Goal: Information Seeking & Learning: Check status

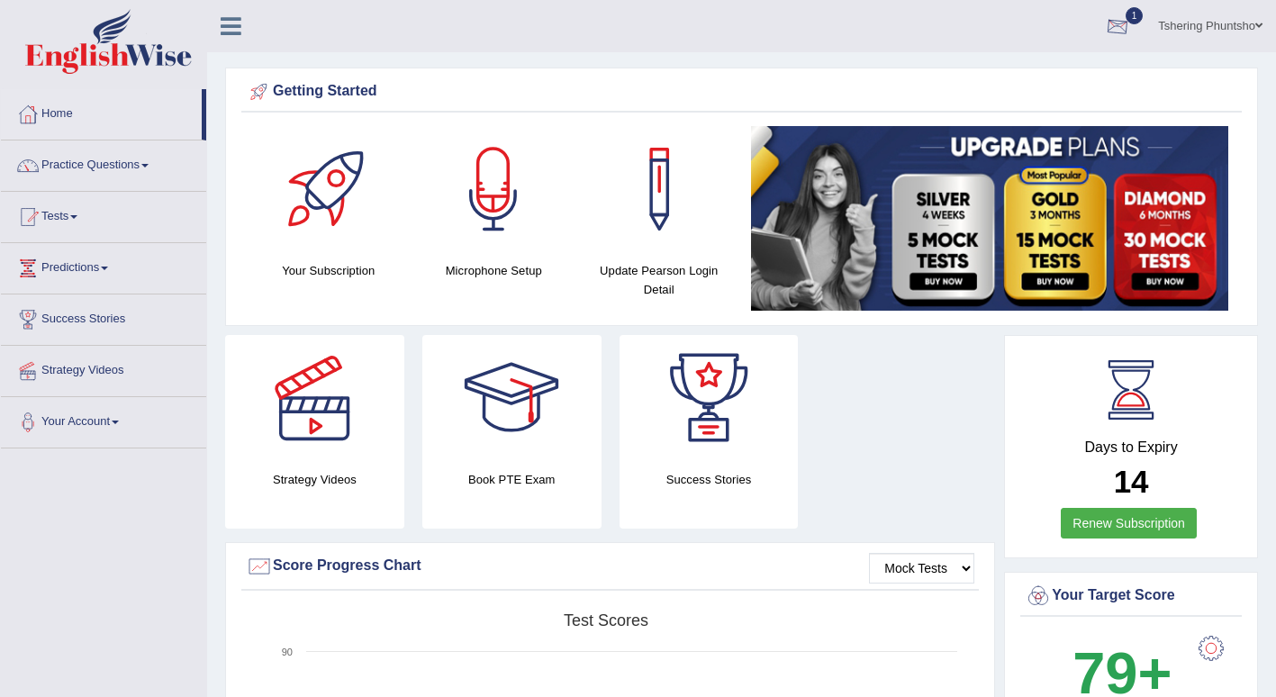
drag, startPoint x: 0, startPoint y: 0, endPoint x: 1115, endPoint y: 24, distance: 1115.0
click at [1115, 24] on div at bounding box center [1117, 27] width 27 height 27
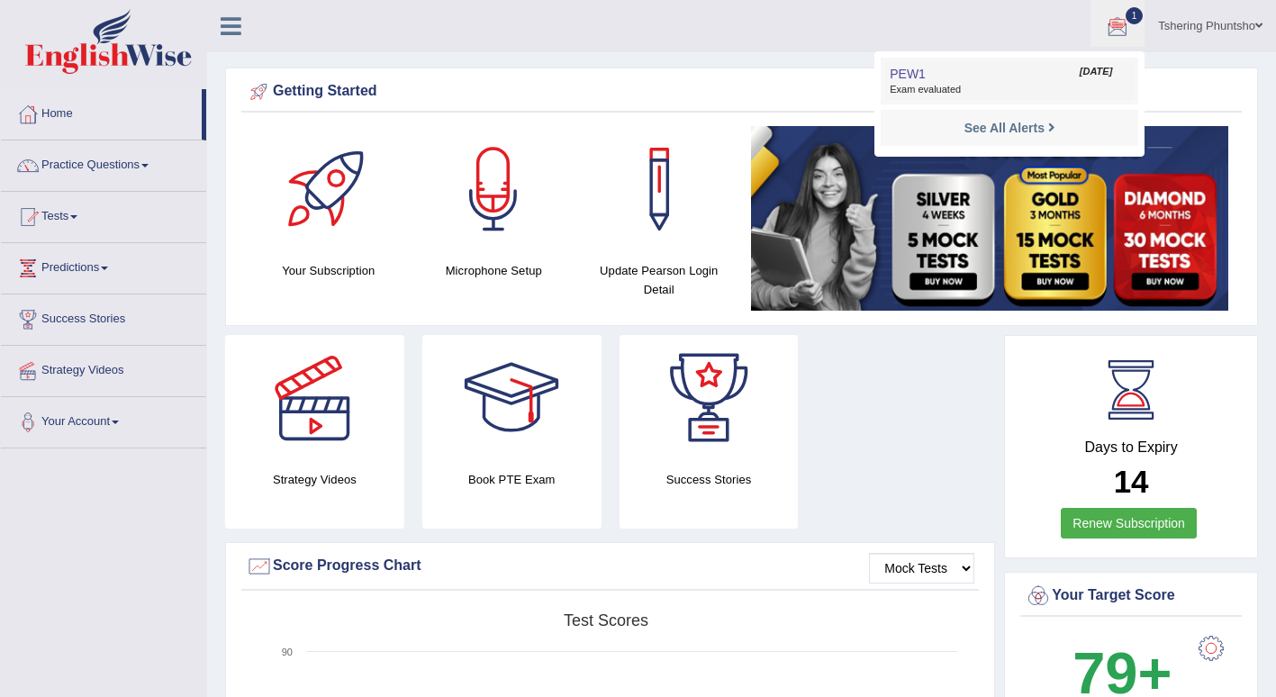
click at [954, 90] on span "Exam evaluated" at bounding box center [1010, 90] width 240 height 14
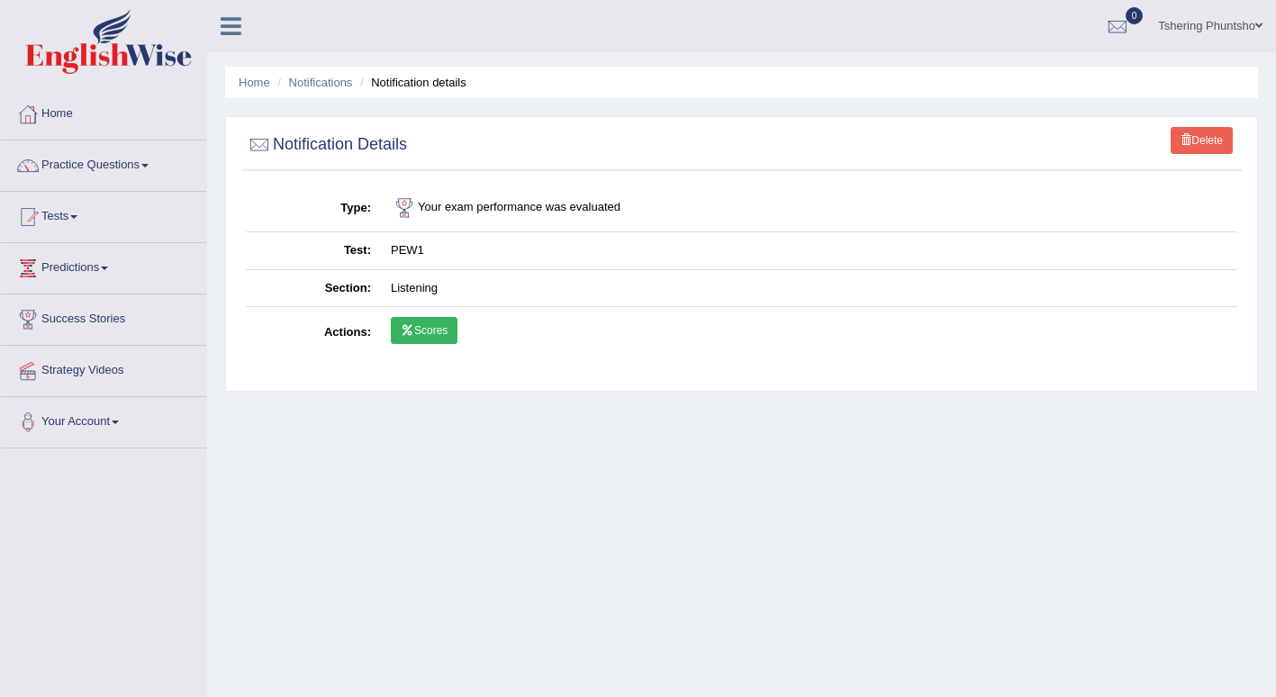
click at [425, 326] on link "Scores" at bounding box center [424, 330] width 67 height 27
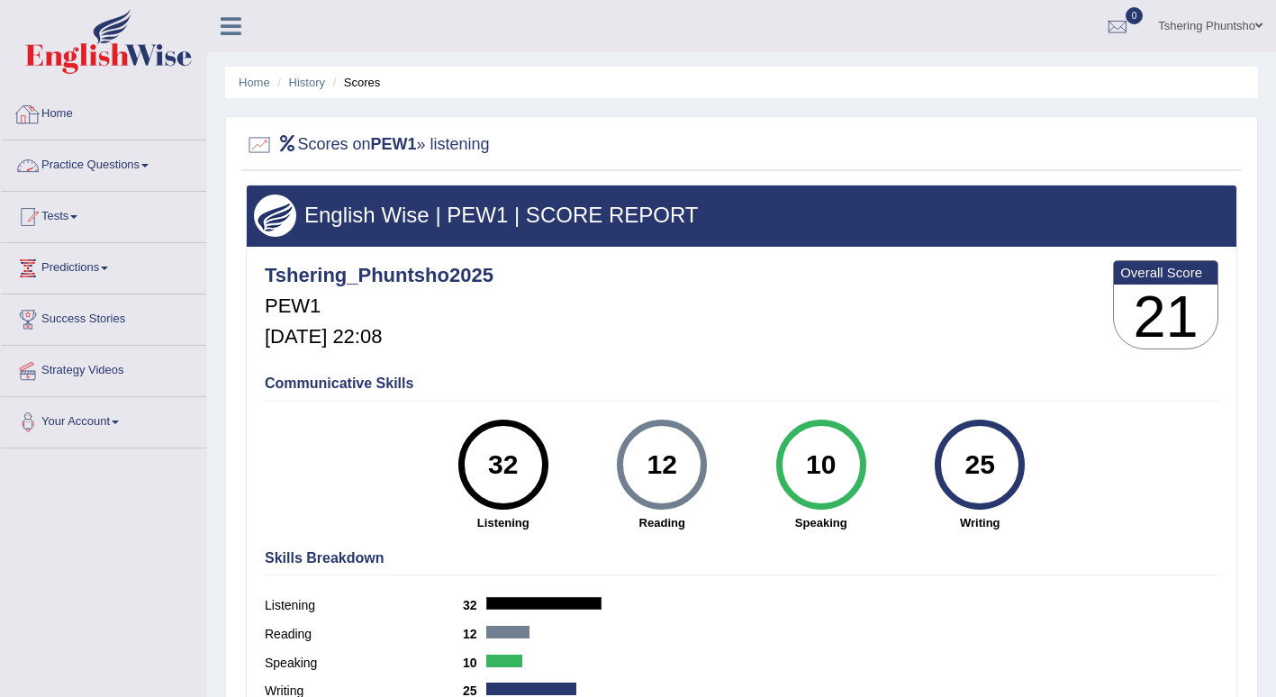
click at [137, 174] on link "Practice Questions" at bounding box center [103, 162] width 205 height 45
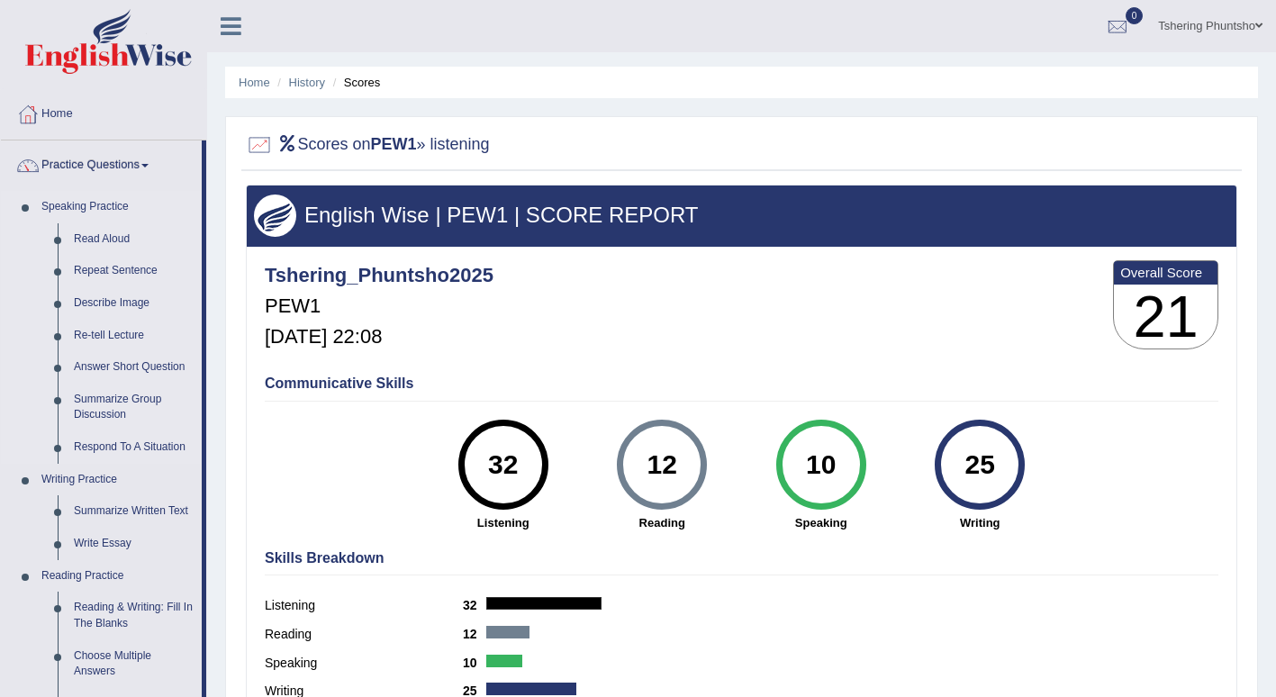
click at [108, 211] on link "Speaking Practice" at bounding box center [117, 207] width 168 height 32
click at [73, 159] on link "Practice Questions" at bounding box center [101, 162] width 201 height 45
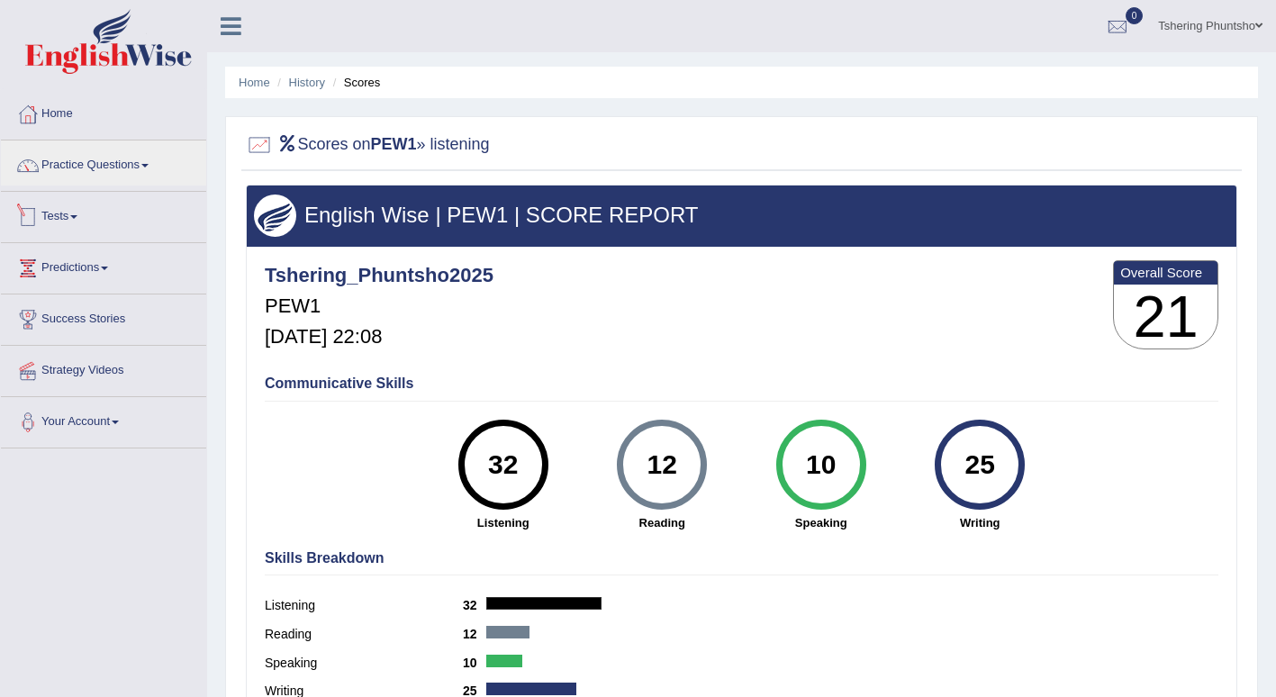
click at [78, 221] on link "Tests" at bounding box center [103, 214] width 205 height 45
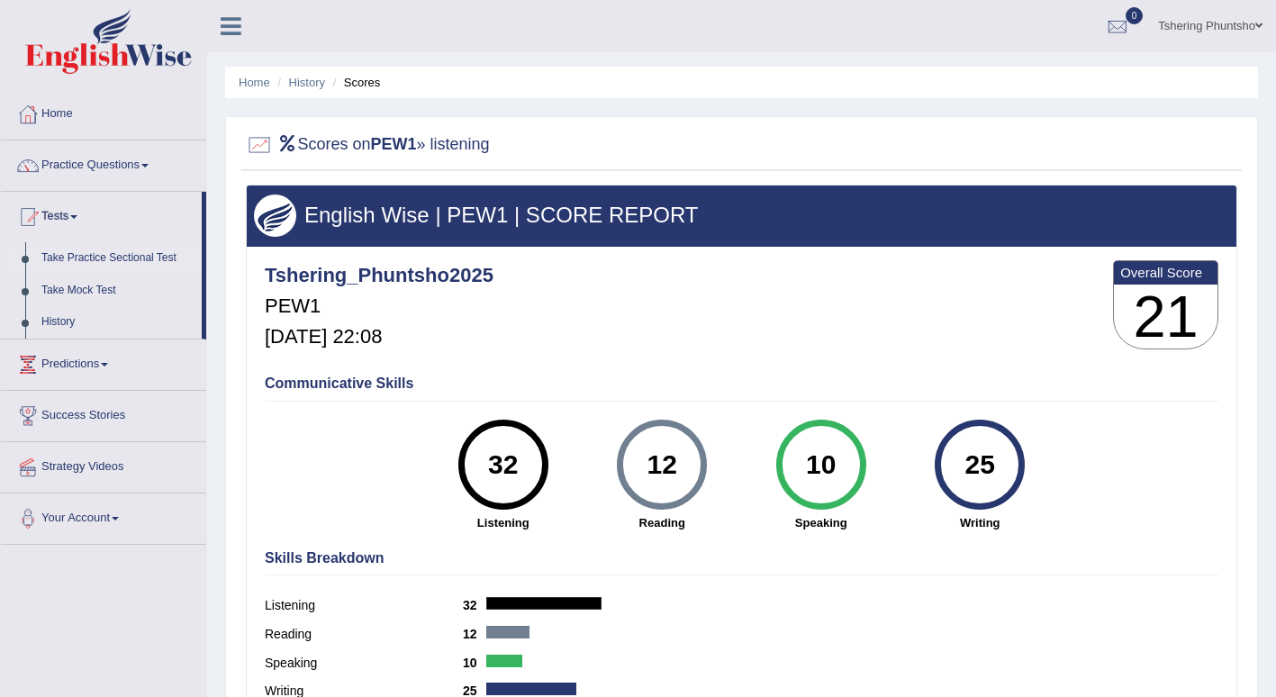
click at [85, 255] on link "Take Practice Sectional Test" at bounding box center [117, 258] width 168 height 32
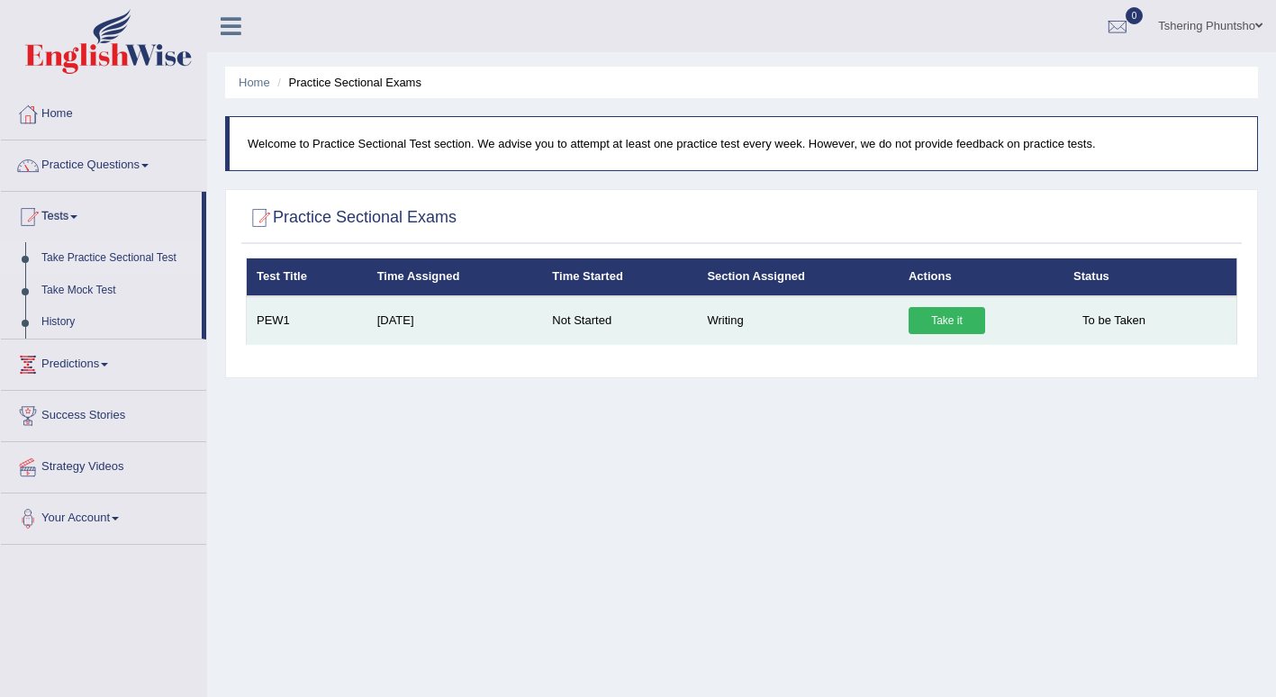
click at [932, 323] on link "Take it" at bounding box center [947, 320] width 77 height 27
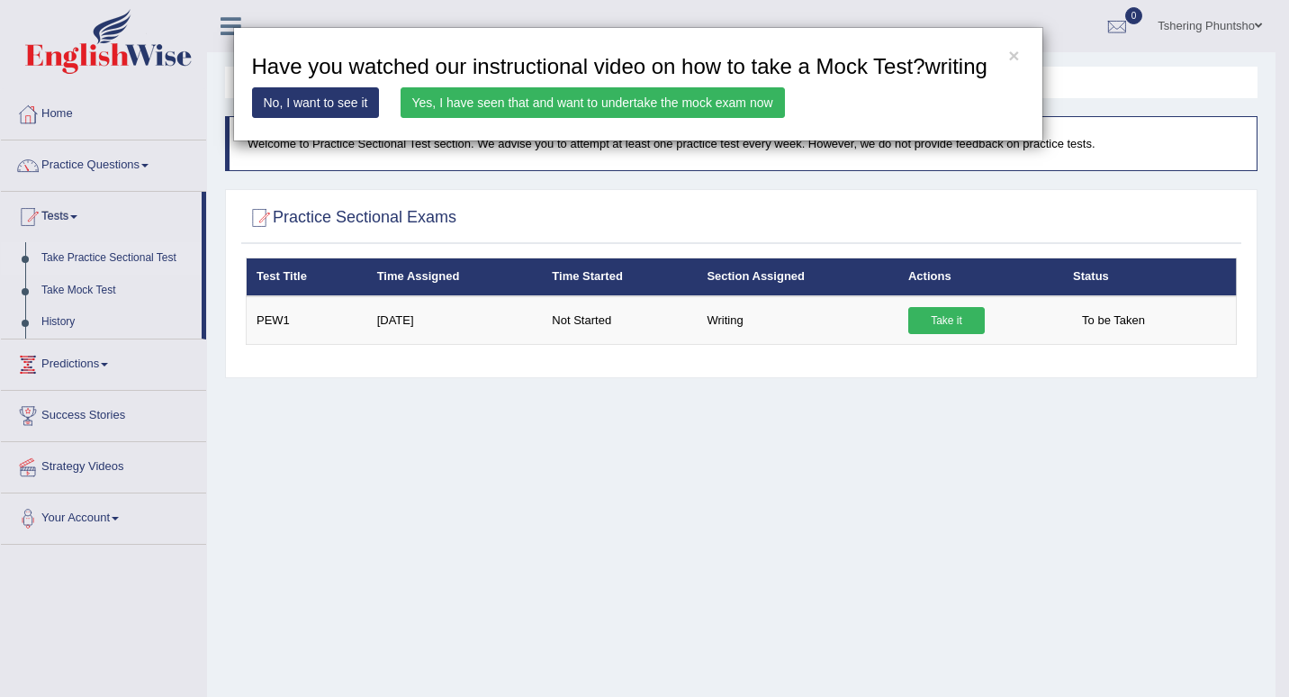
click at [574, 103] on link "Yes, I have seen that and want to undertake the mock exam now" at bounding box center [593, 102] width 384 height 31
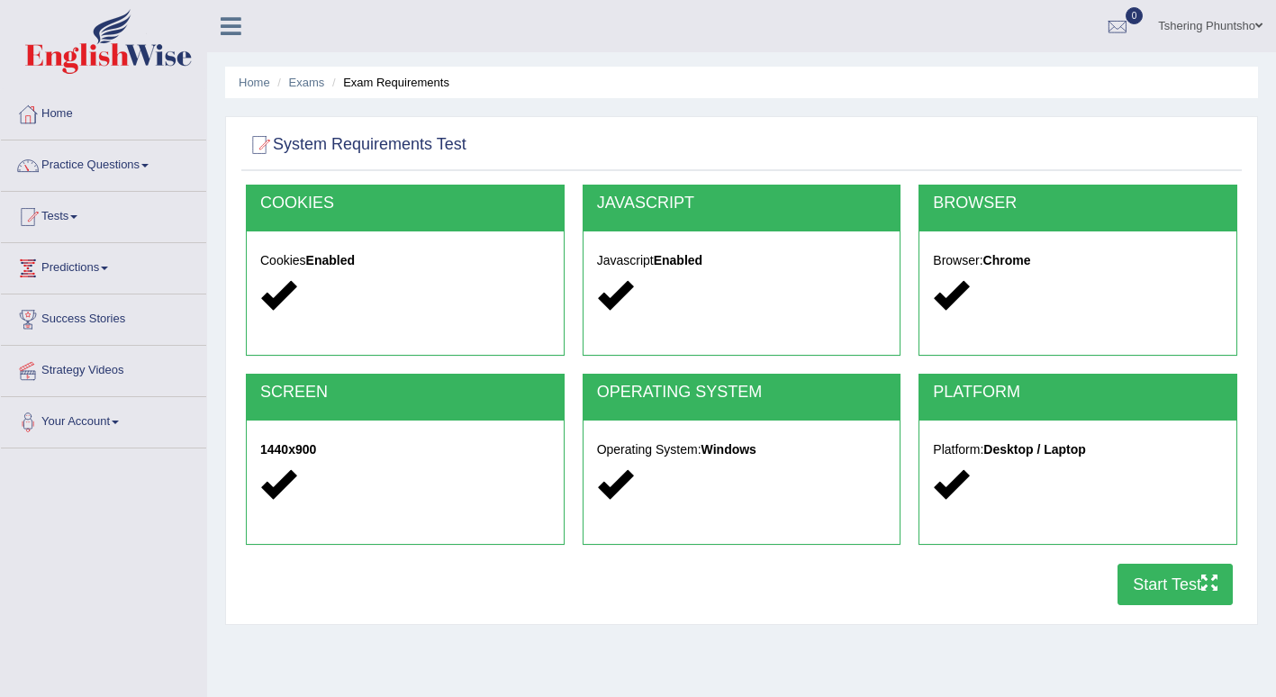
click at [1137, 588] on button "Start Test" at bounding box center [1174, 584] width 115 height 41
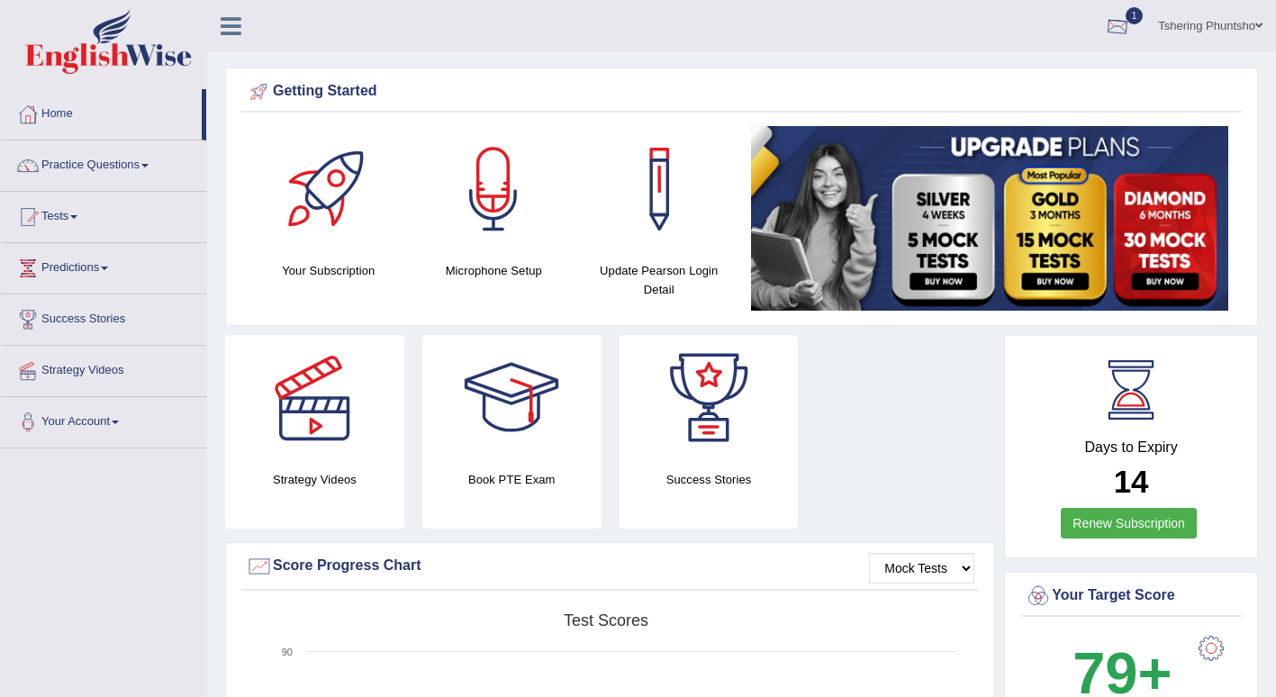
click at [1118, 19] on div at bounding box center [1117, 27] width 27 height 27
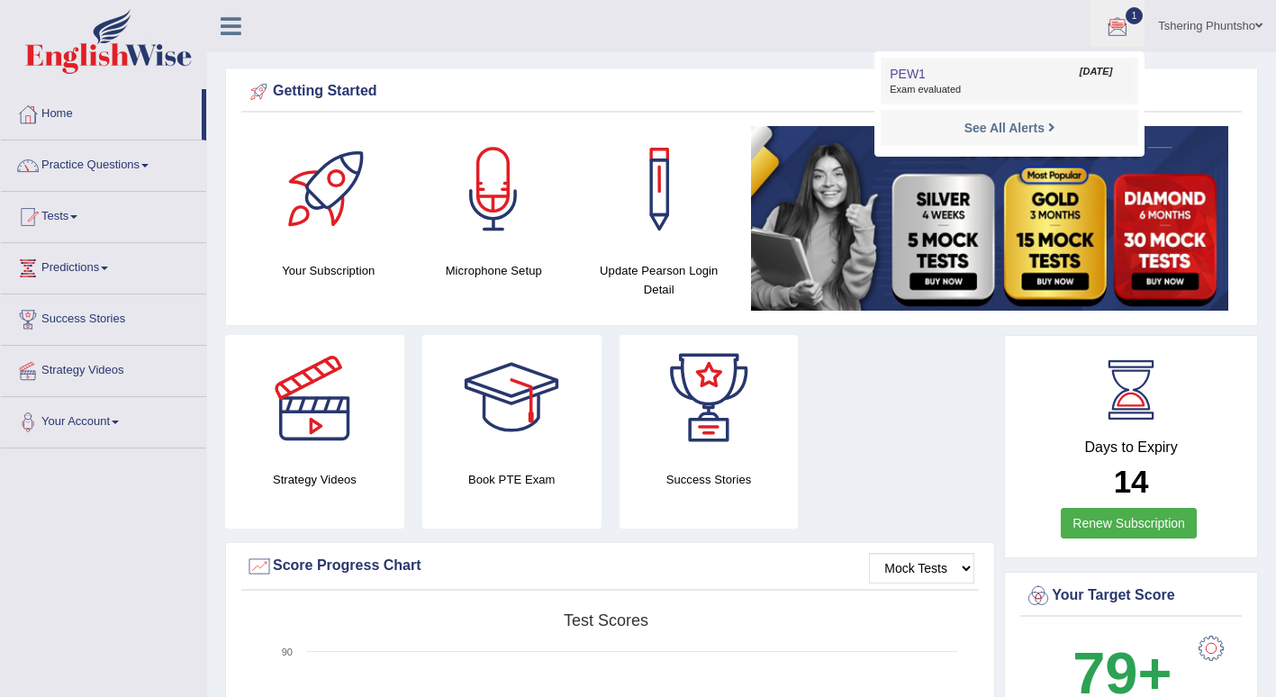
click at [1025, 81] on link "PEW1 Aug 27, 2025 Exam evaluated" at bounding box center [1009, 81] width 249 height 38
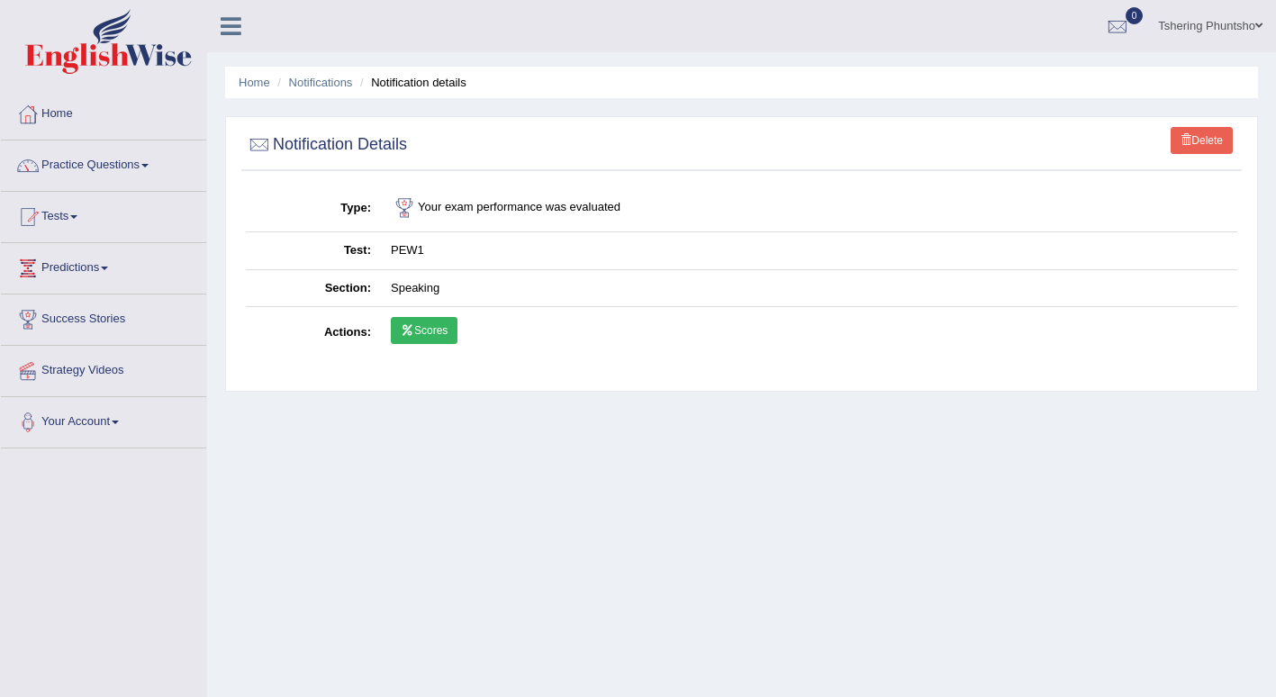
click at [431, 324] on link "Scores" at bounding box center [424, 330] width 67 height 27
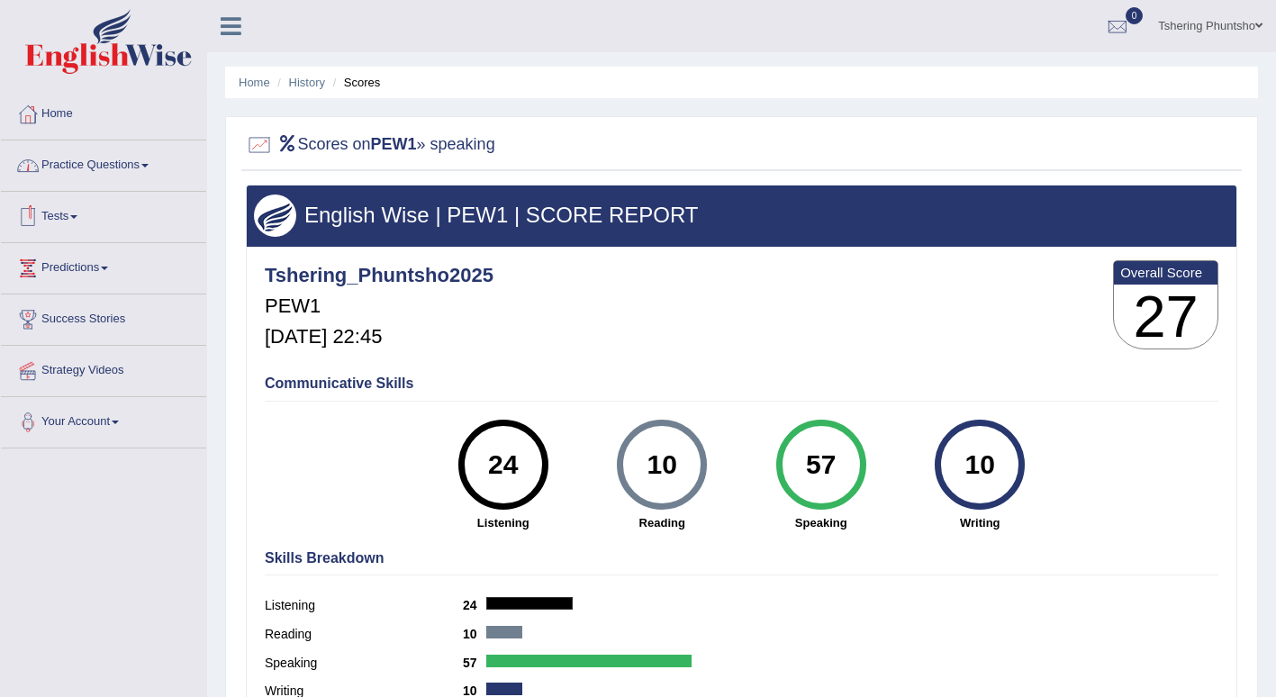
click at [77, 215] on span at bounding box center [73, 217] width 7 height 4
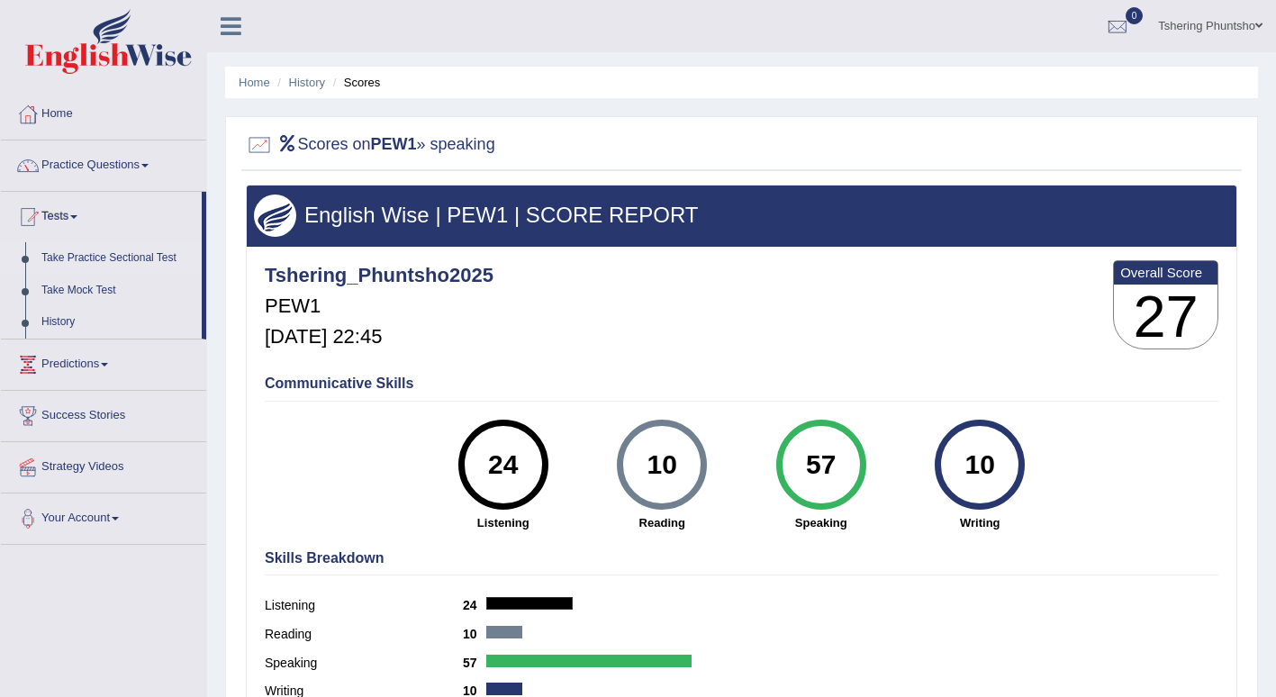
click at [93, 257] on link "Take Practice Sectional Test" at bounding box center [117, 258] width 168 height 32
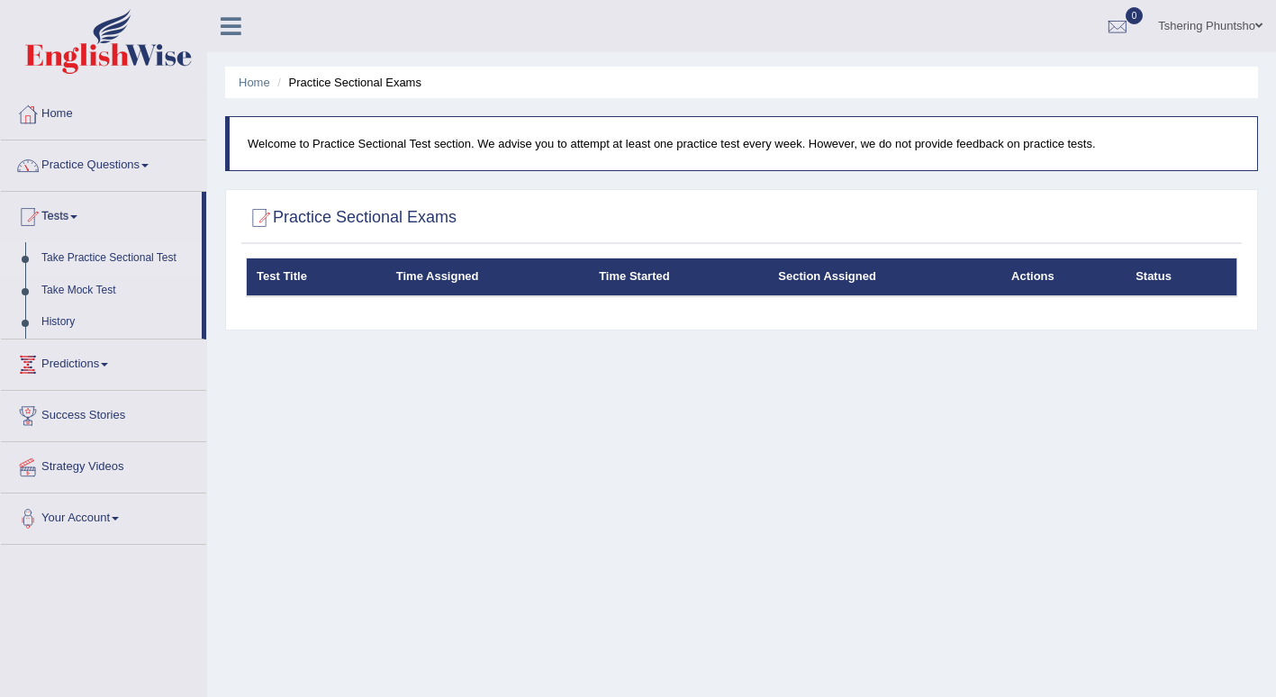
click at [129, 260] on link "Take Practice Sectional Test" at bounding box center [117, 258] width 168 height 32
click at [59, 320] on link "History" at bounding box center [117, 322] width 168 height 32
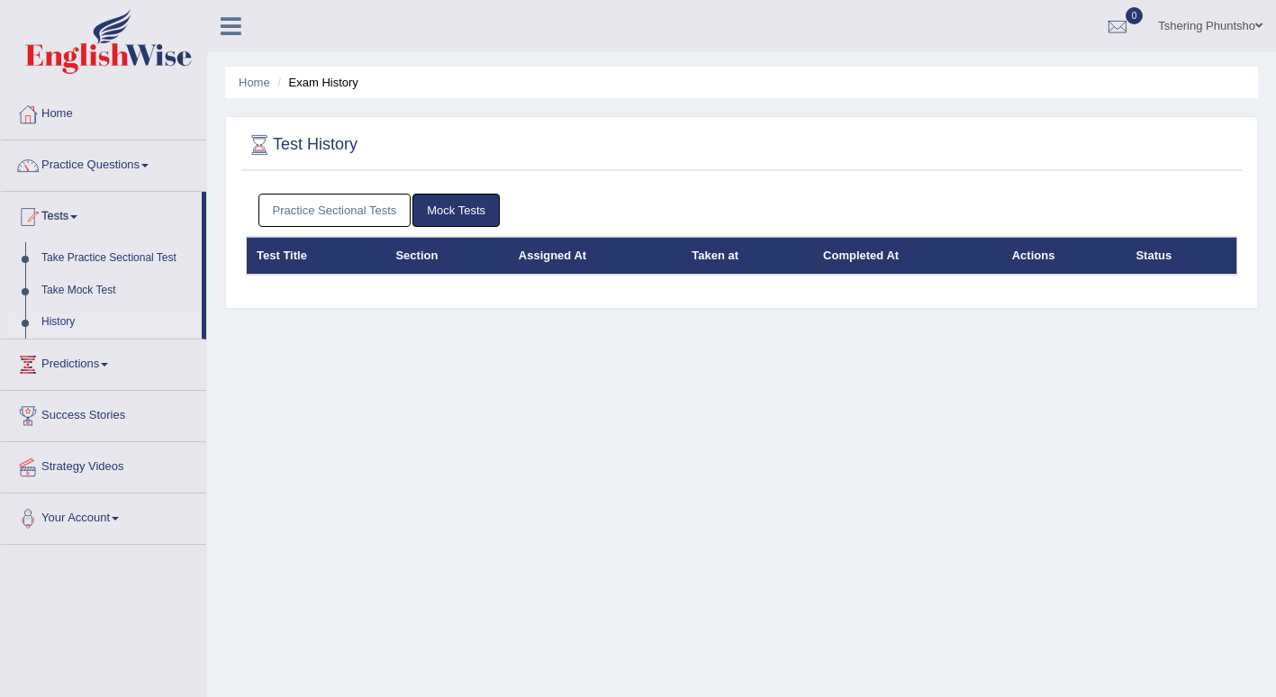
click at [324, 211] on link "Practice Sectional Tests" at bounding box center [334, 210] width 153 height 33
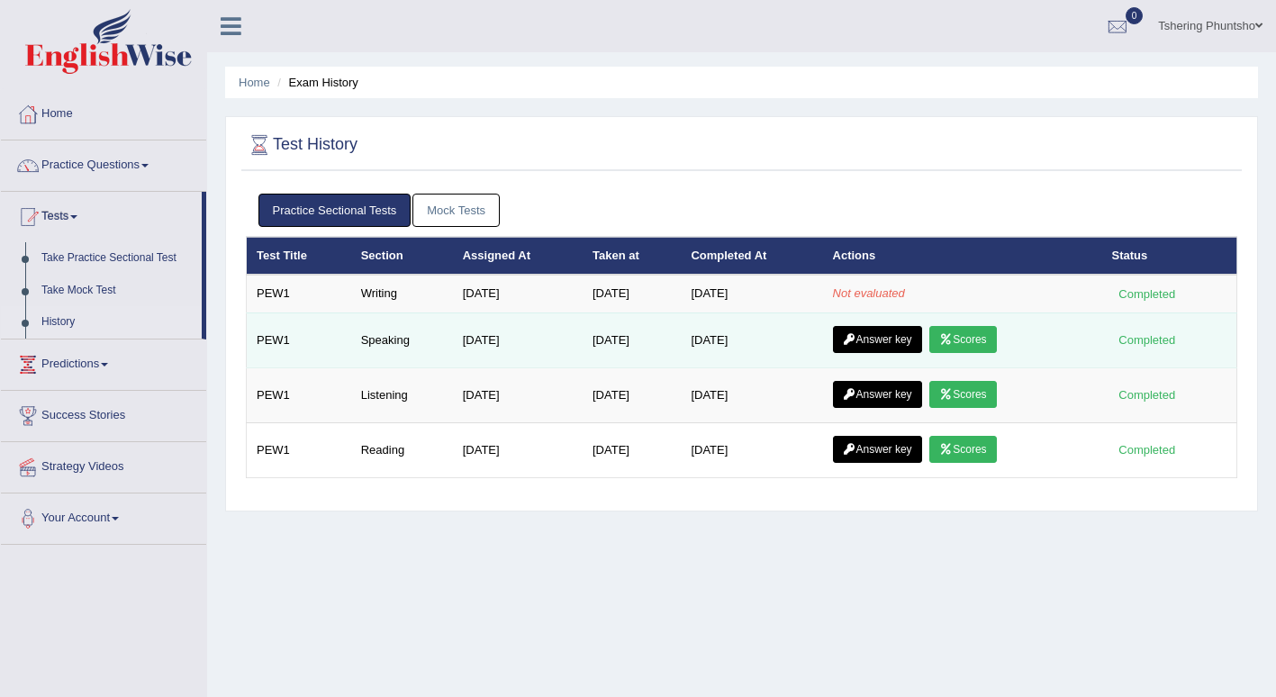
click at [965, 341] on link "Scores" at bounding box center [962, 339] width 67 height 27
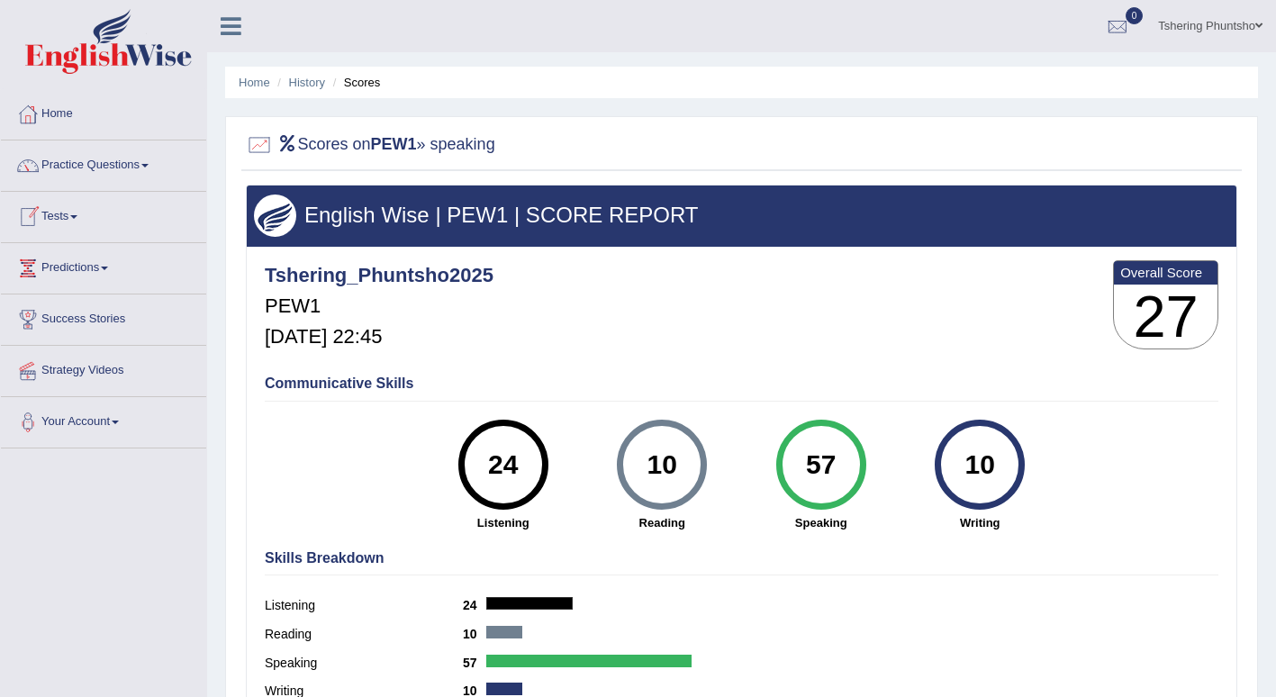
click at [77, 213] on link "Tests" at bounding box center [103, 214] width 205 height 45
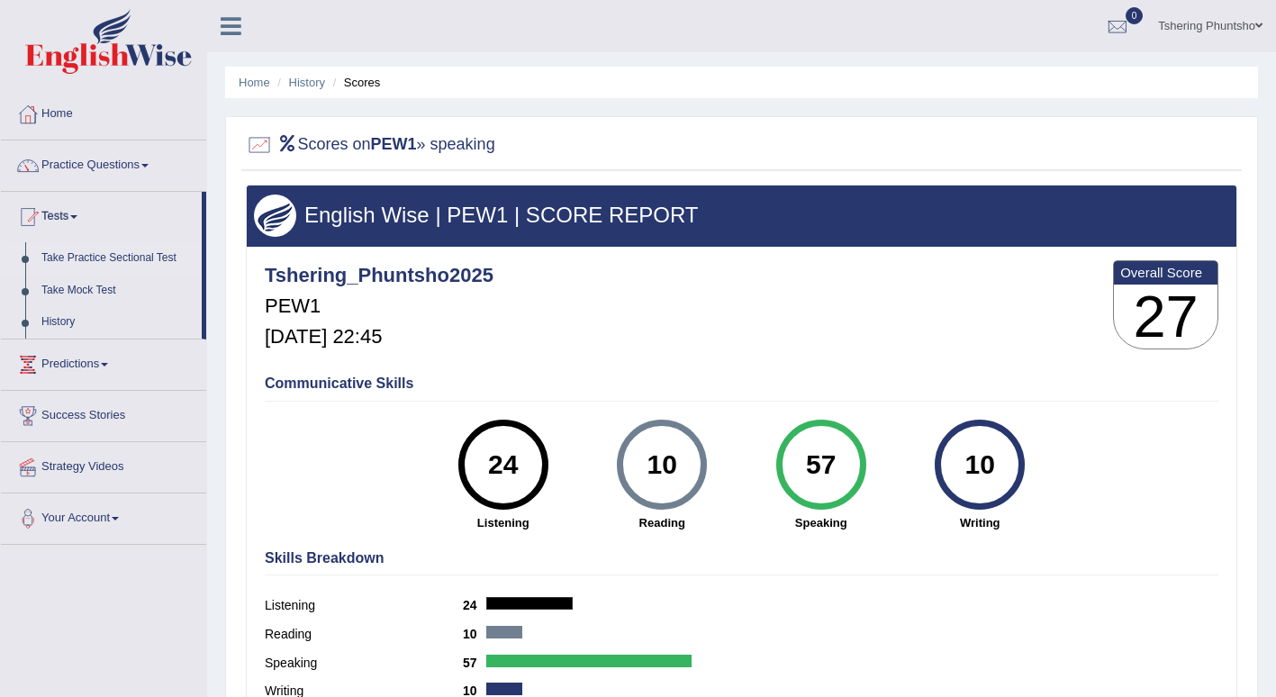
click at [96, 258] on link "Take Practice Sectional Test" at bounding box center [117, 258] width 168 height 32
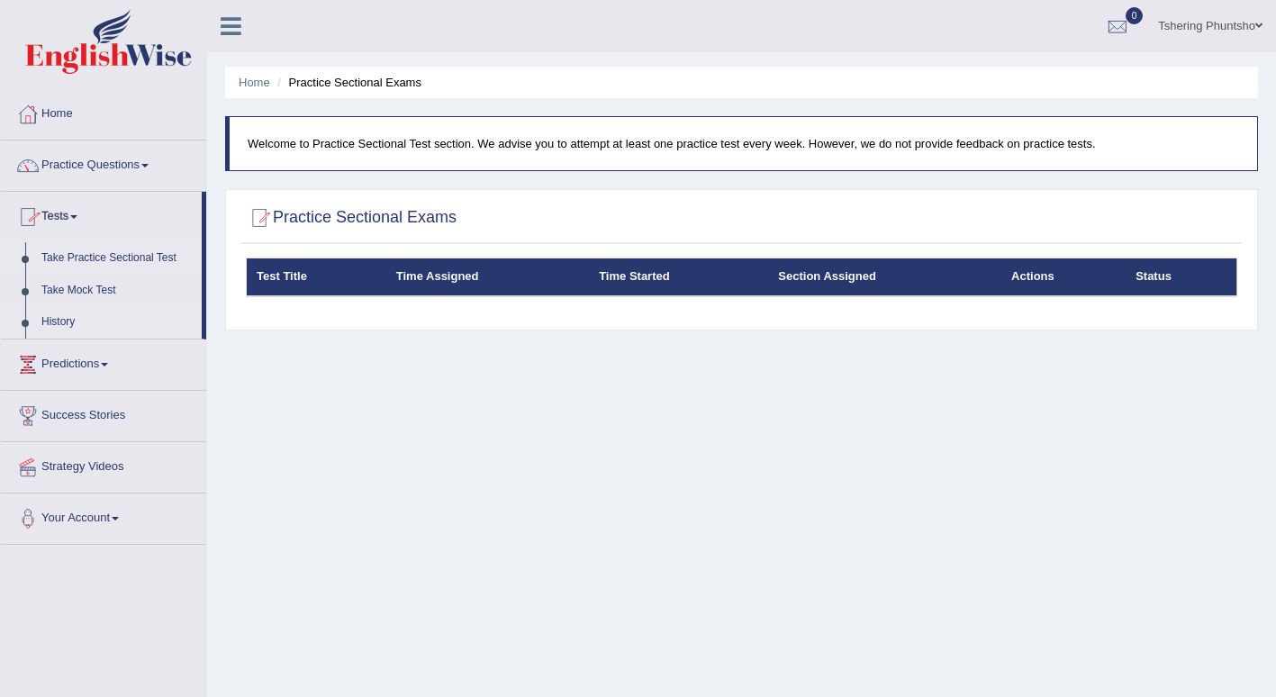
click at [55, 325] on link "History" at bounding box center [117, 322] width 168 height 32
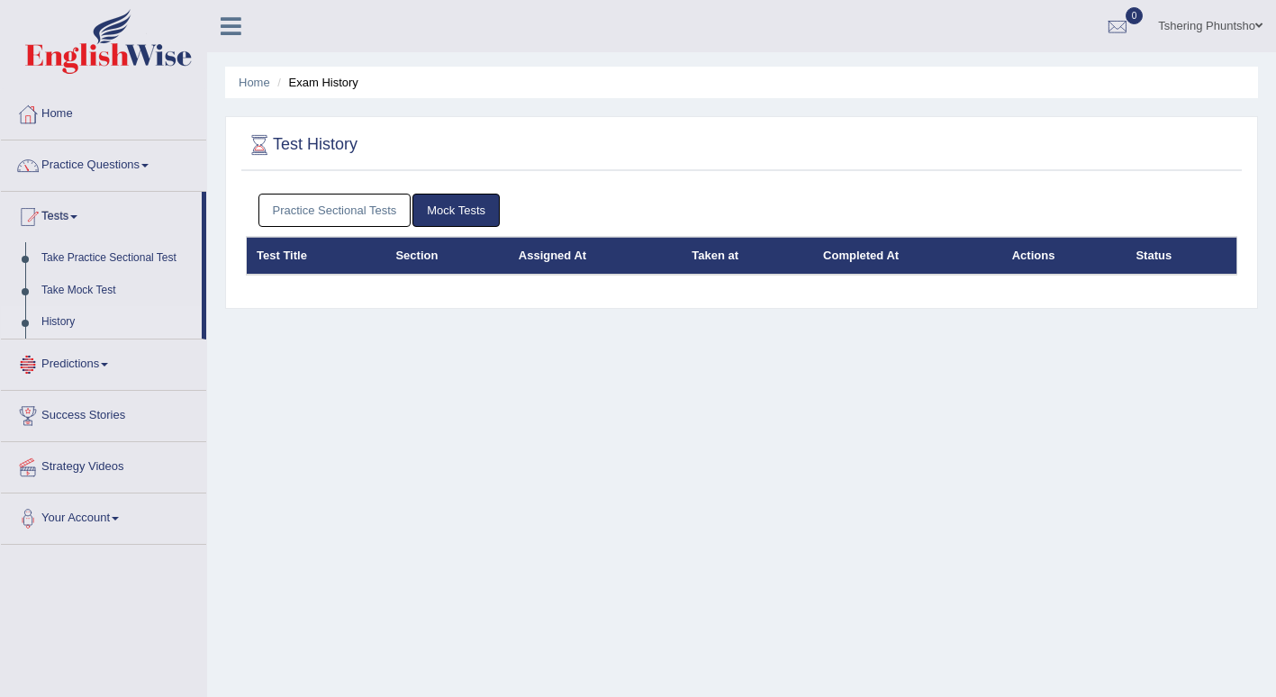
click at [340, 207] on link "Practice Sectional Tests" at bounding box center [334, 210] width 153 height 33
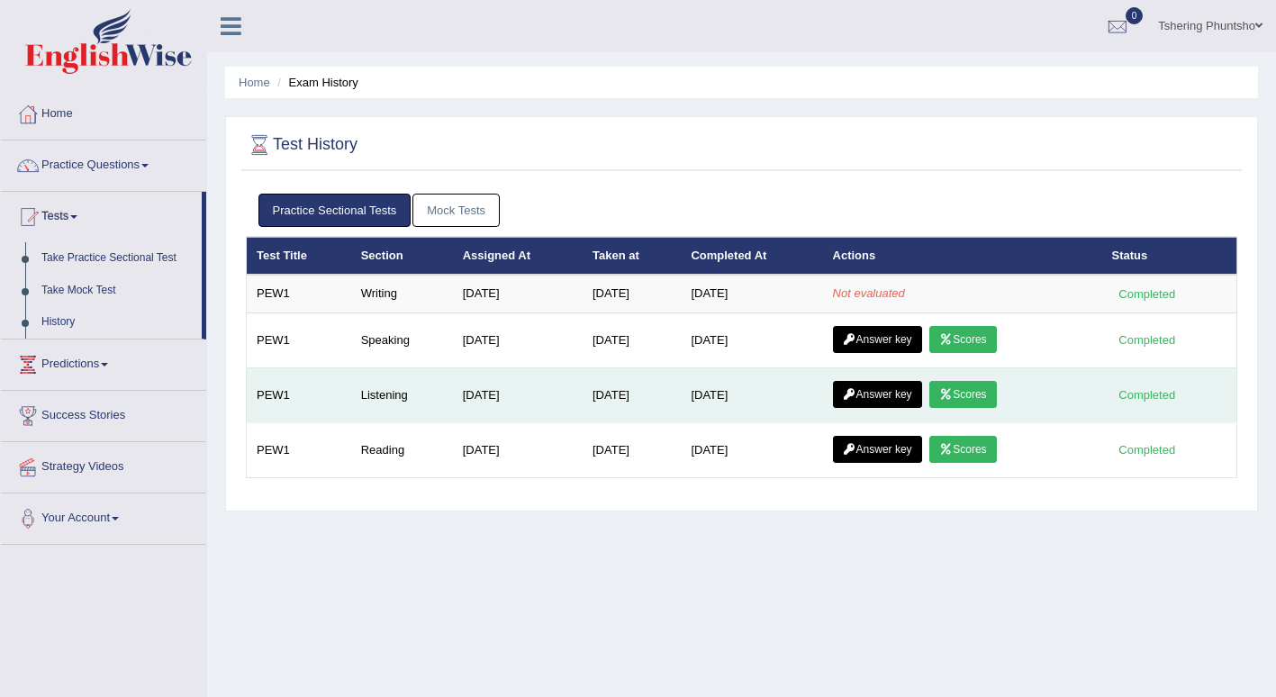
click at [961, 396] on link "Scores" at bounding box center [962, 394] width 67 height 27
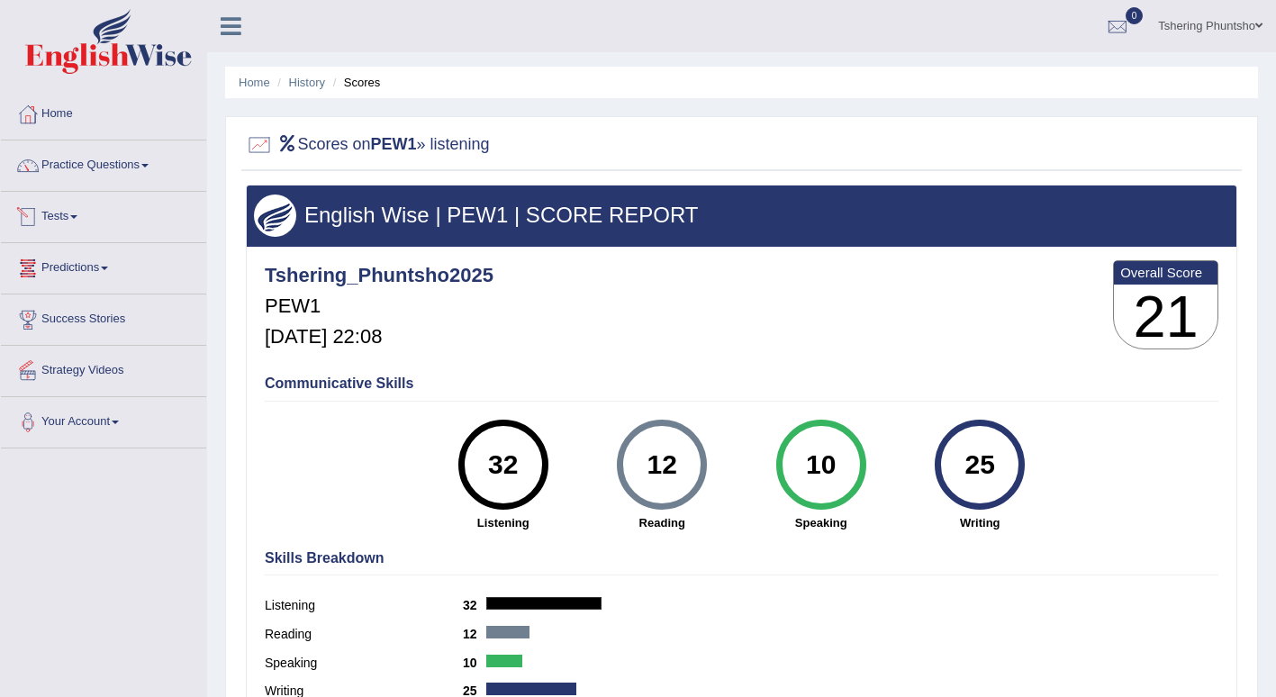
click at [75, 219] on link "Tests" at bounding box center [103, 214] width 205 height 45
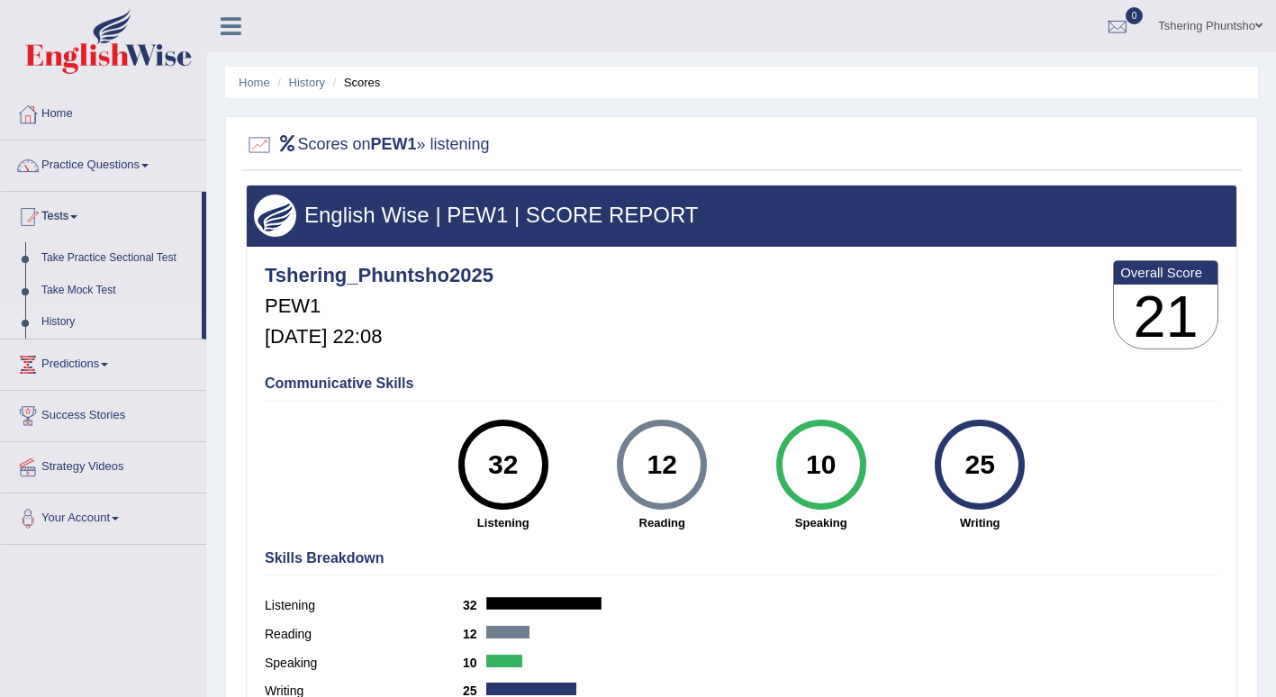
click at [68, 317] on link "History" at bounding box center [117, 322] width 168 height 32
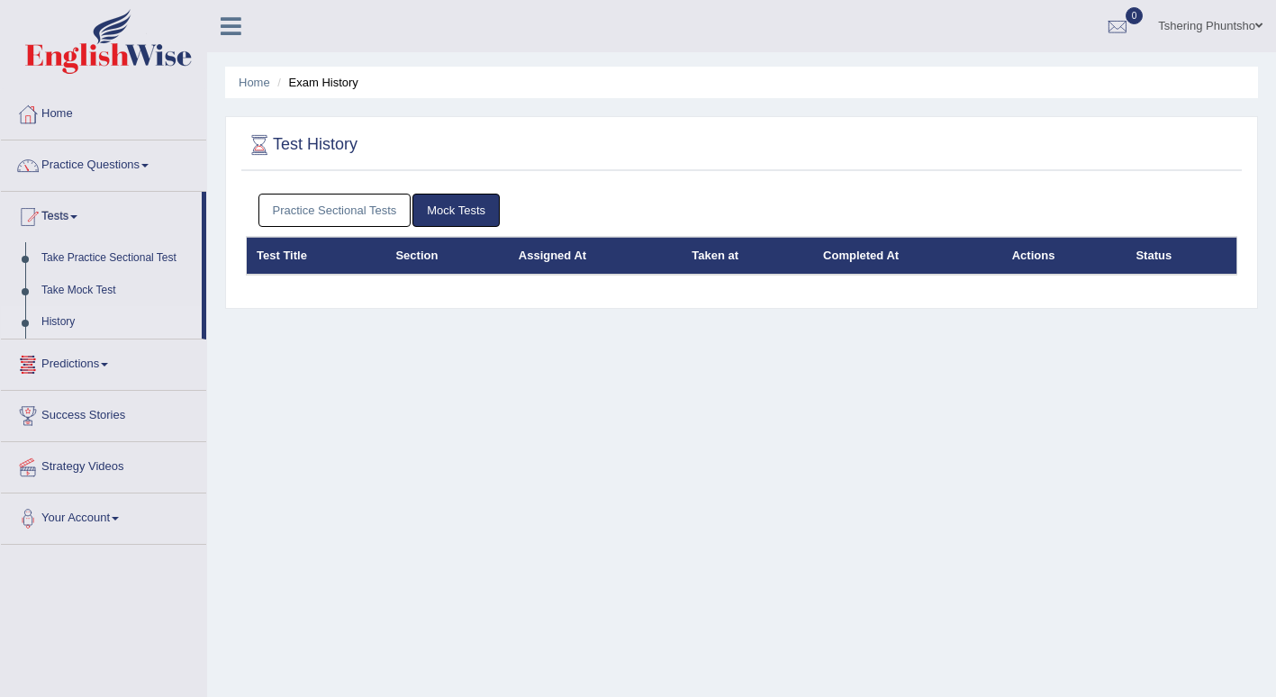
click at [323, 210] on link "Practice Sectional Tests" at bounding box center [334, 210] width 153 height 33
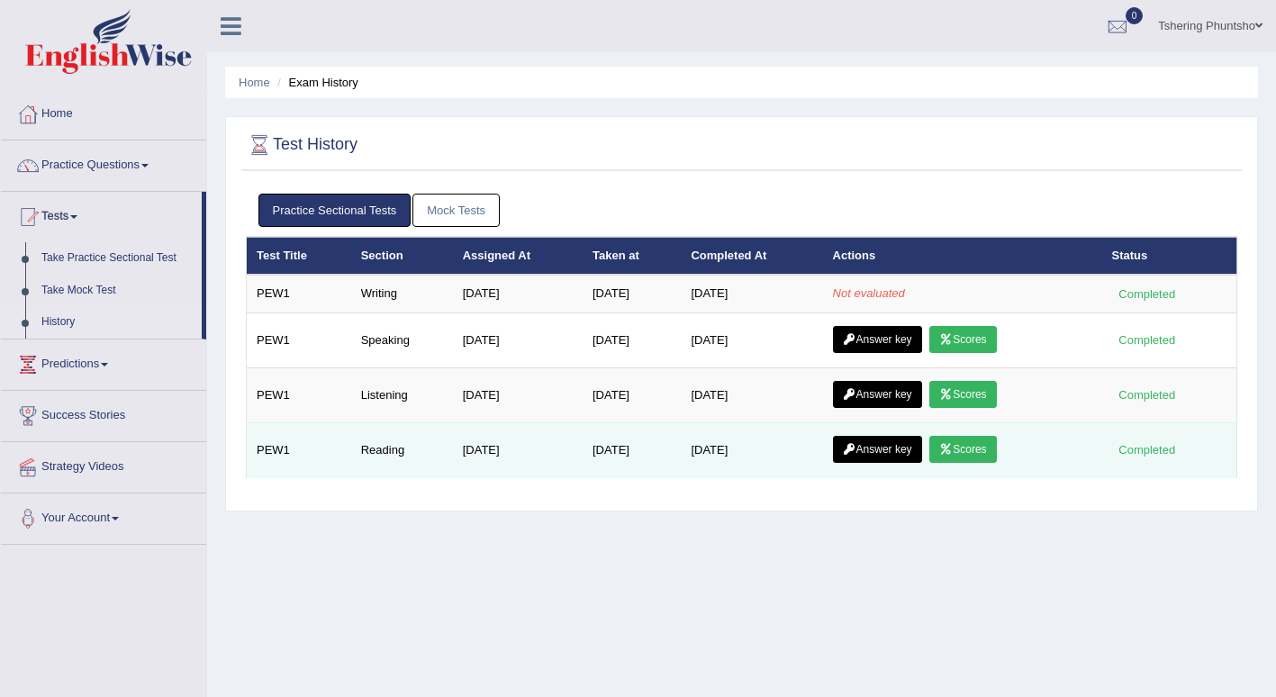
click at [960, 449] on link "Scores" at bounding box center [962, 449] width 67 height 27
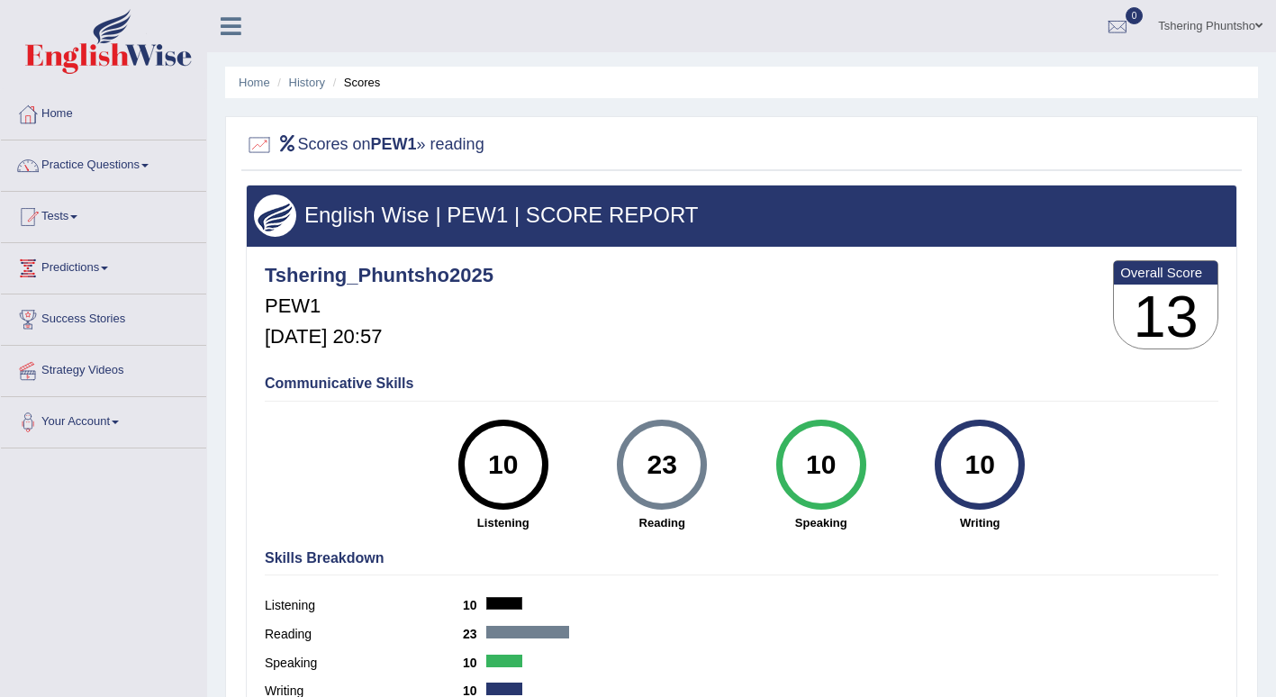
click at [59, 112] on link "Home" at bounding box center [103, 111] width 205 height 45
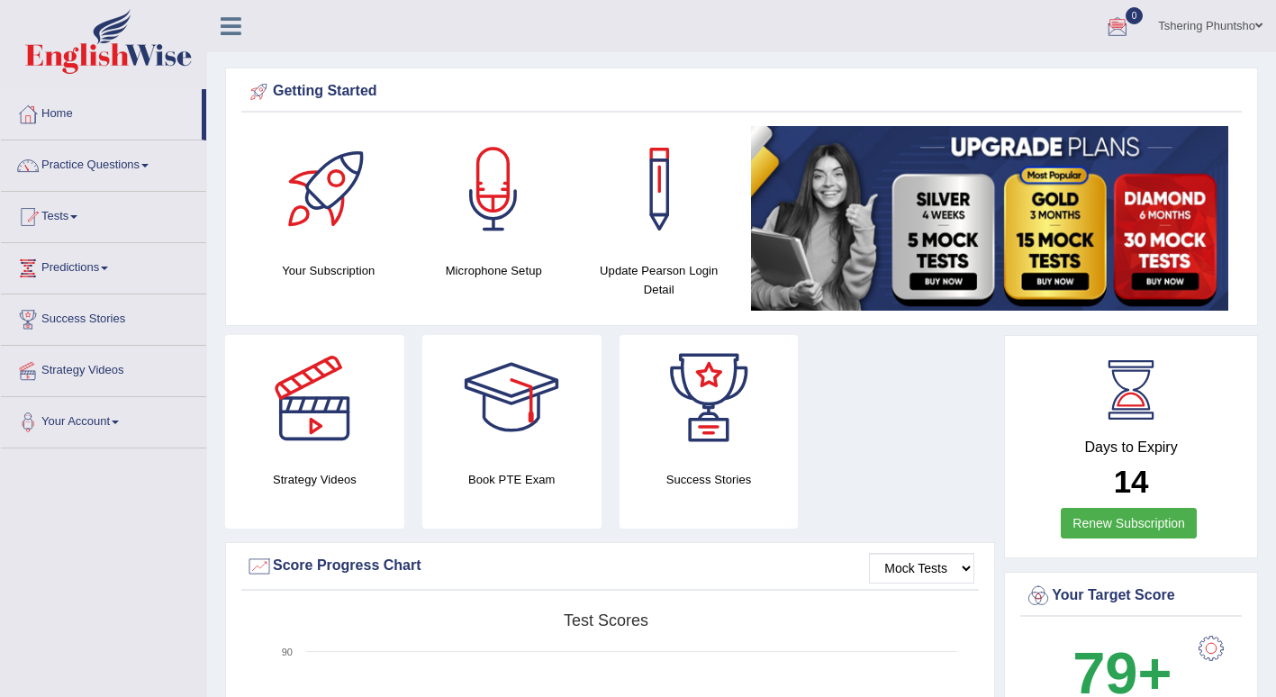
click at [1106, 23] on div at bounding box center [1117, 27] width 27 height 27
click at [1104, 21] on div at bounding box center [1117, 27] width 27 height 27
click at [80, 212] on link "Tests" at bounding box center [103, 214] width 205 height 45
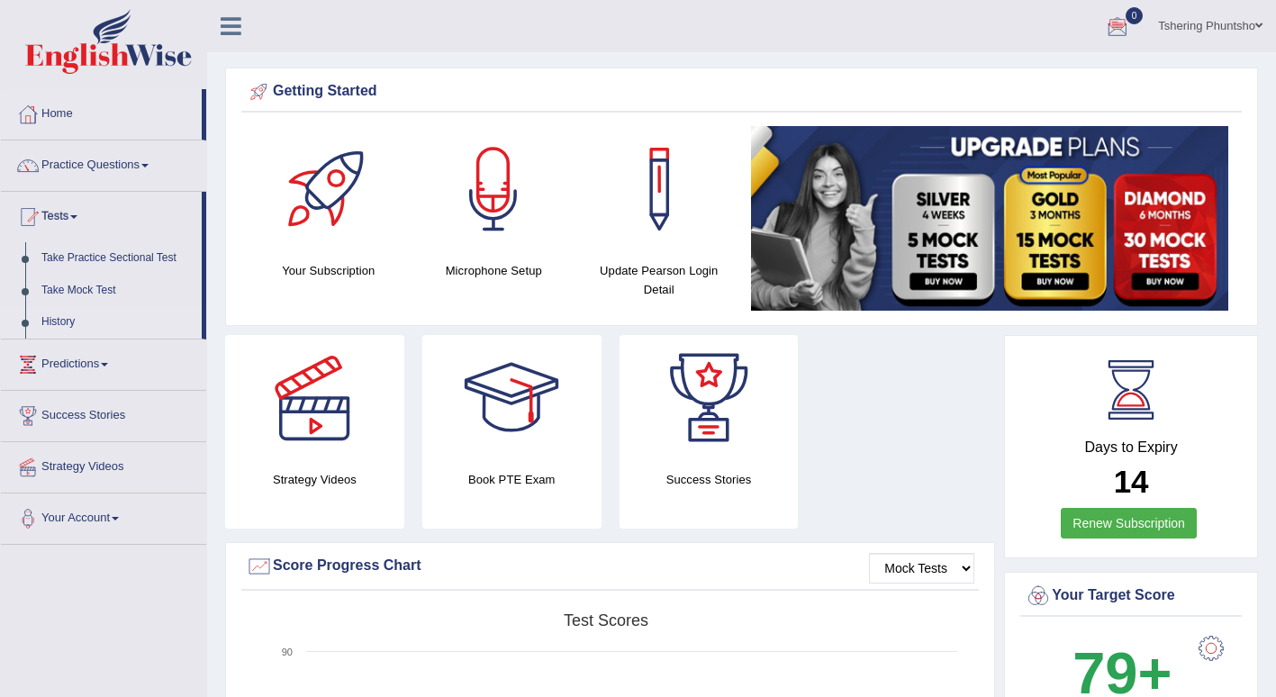
click at [47, 322] on link "History" at bounding box center [117, 322] width 168 height 32
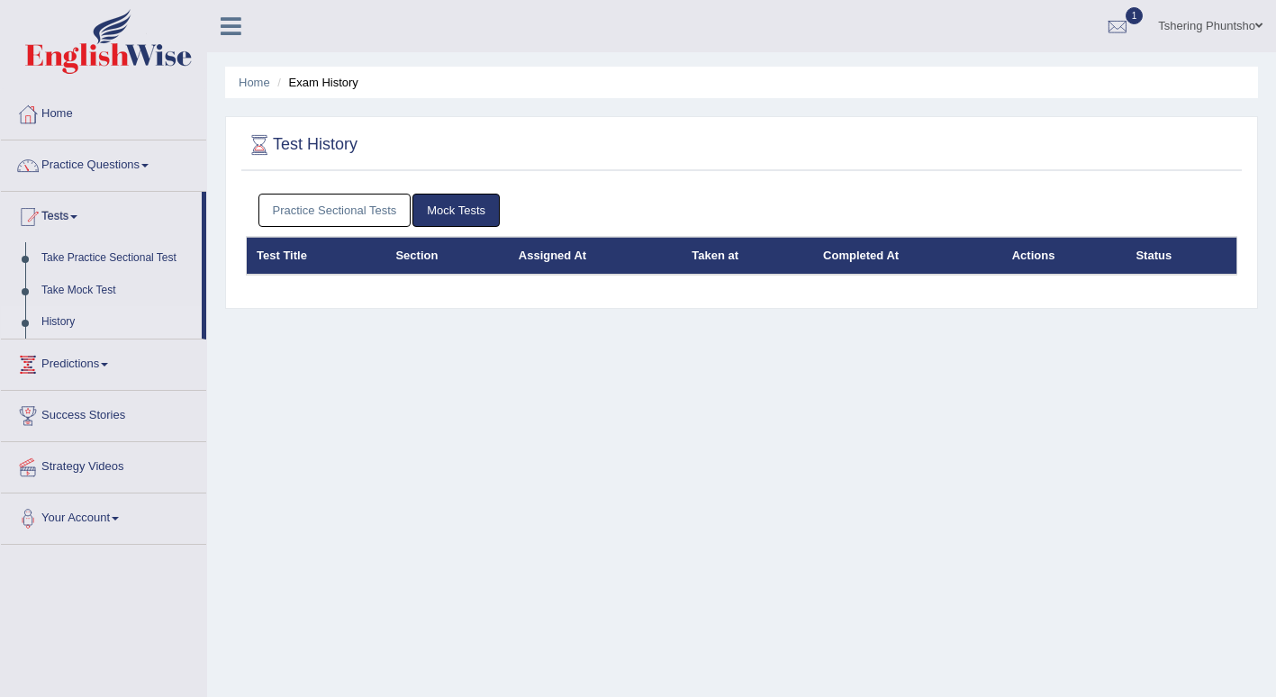
click at [319, 209] on link "Practice Sectional Tests" at bounding box center [334, 210] width 153 height 33
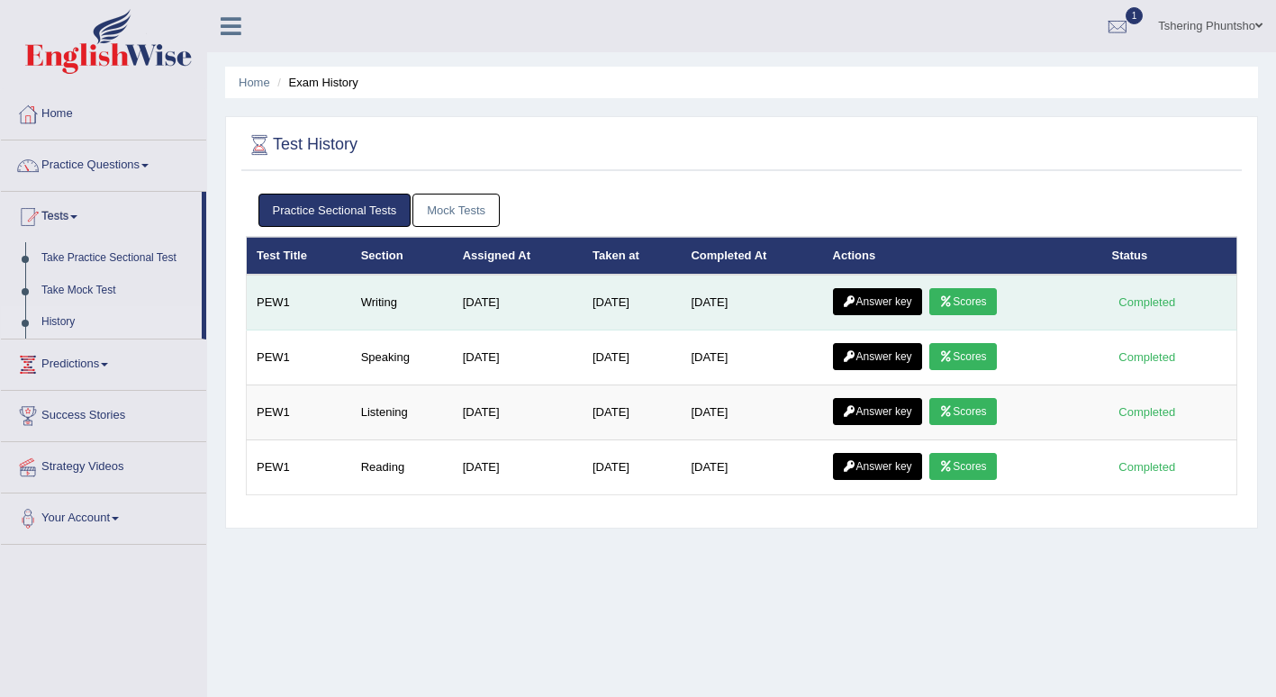
click at [980, 303] on link "Scores" at bounding box center [962, 301] width 67 height 27
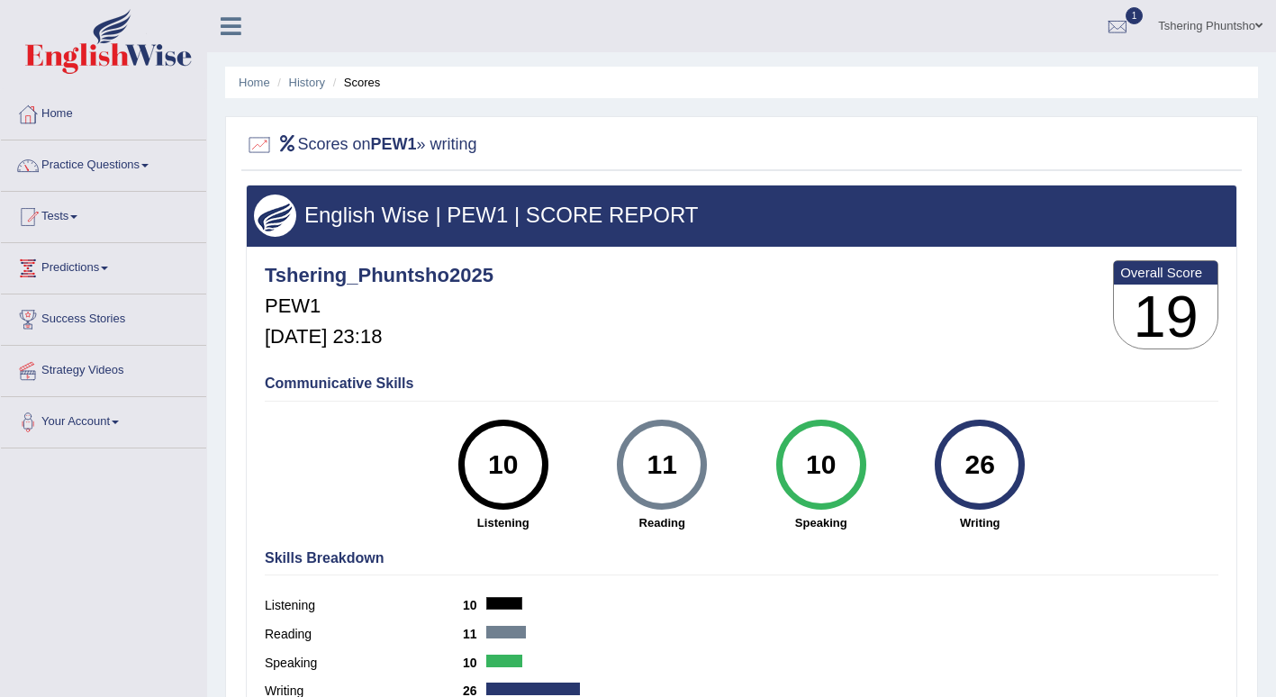
click at [848, 165] on div "Scores on PEW1 » writing" at bounding box center [741, 148] width 1000 height 45
click at [1116, 19] on div at bounding box center [1117, 27] width 27 height 27
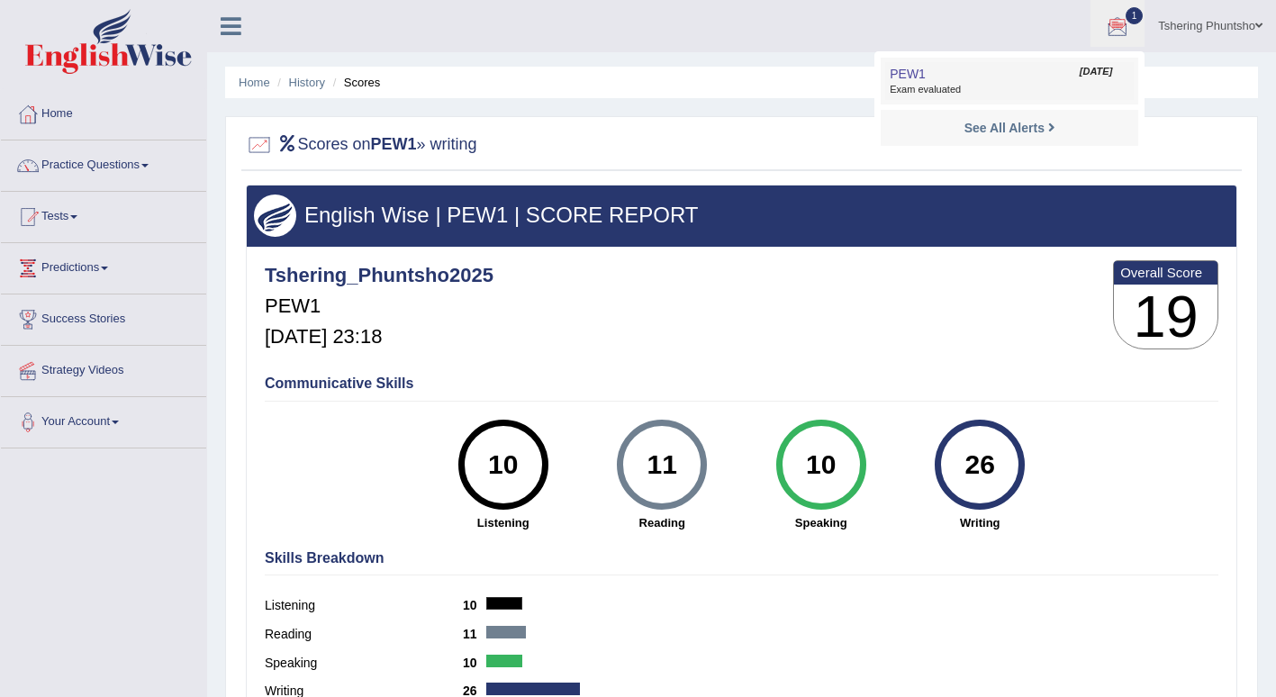
click at [1022, 88] on span "Exam evaluated" at bounding box center [1010, 90] width 240 height 14
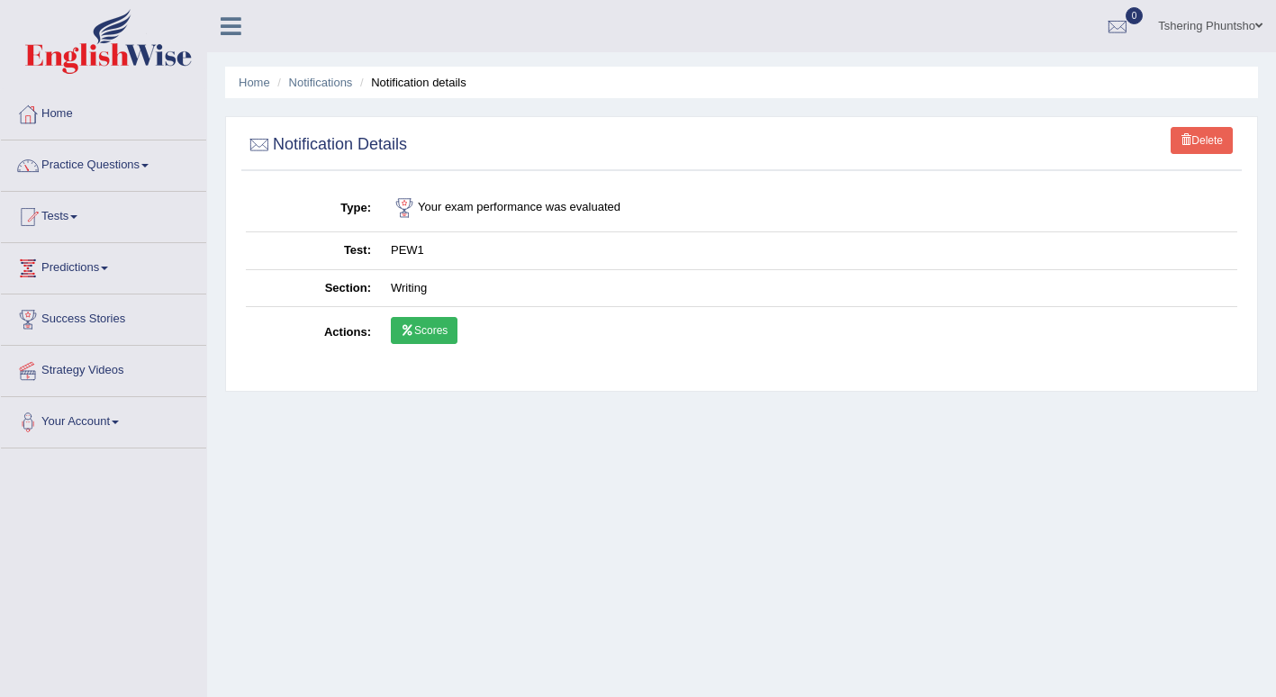
click at [425, 328] on link "Scores" at bounding box center [424, 330] width 67 height 27
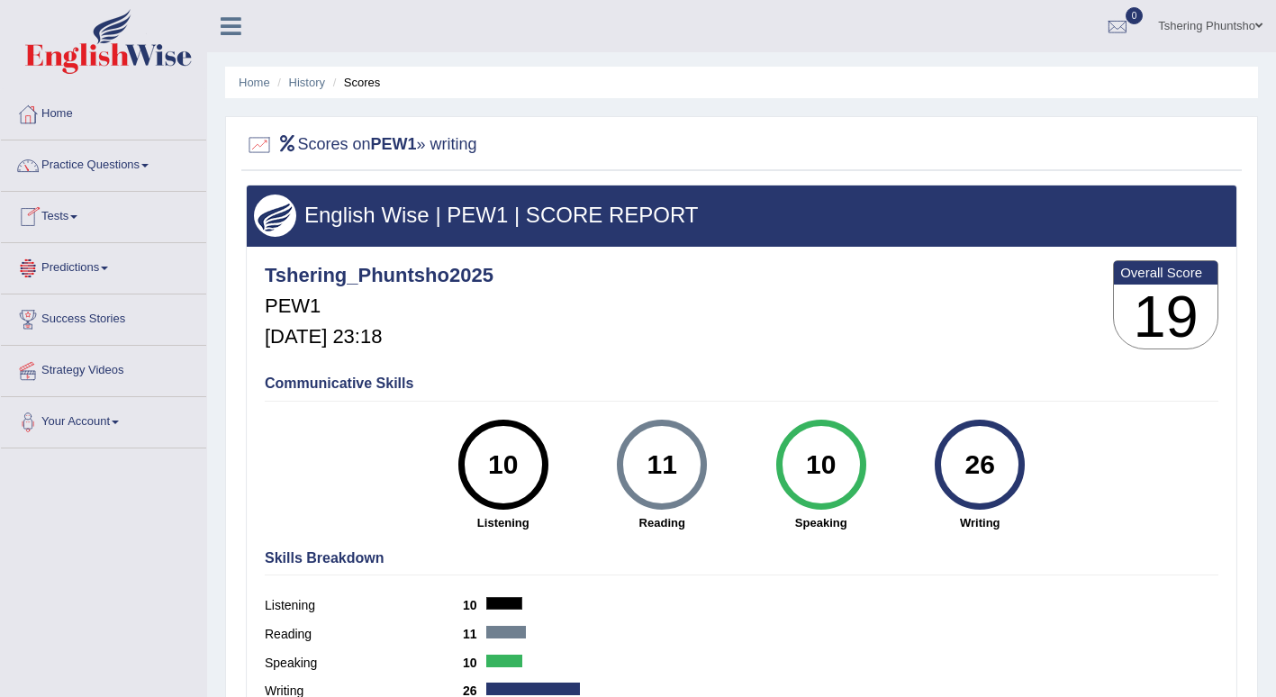
click at [68, 221] on link "Tests" at bounding box center [103, 214] width 205 height 45
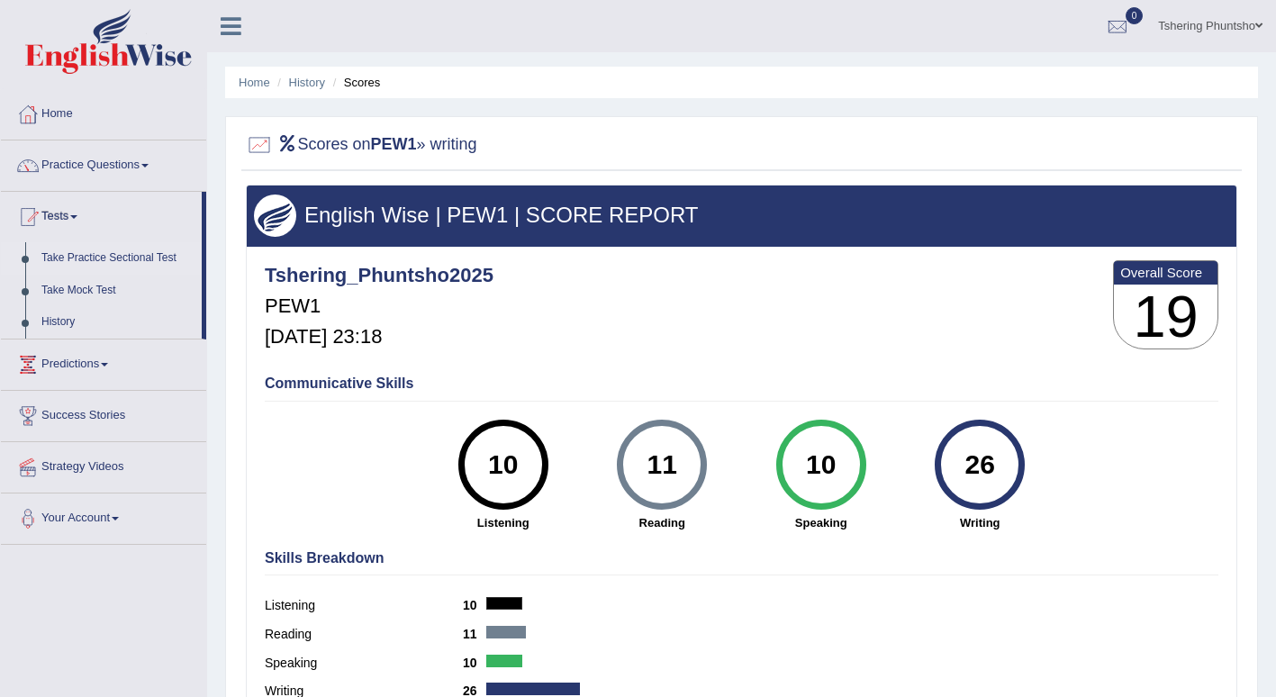
click at [71, 262] on link "Take Practice Sectional Test" at bounding box center [117, 258] width 168 height 32
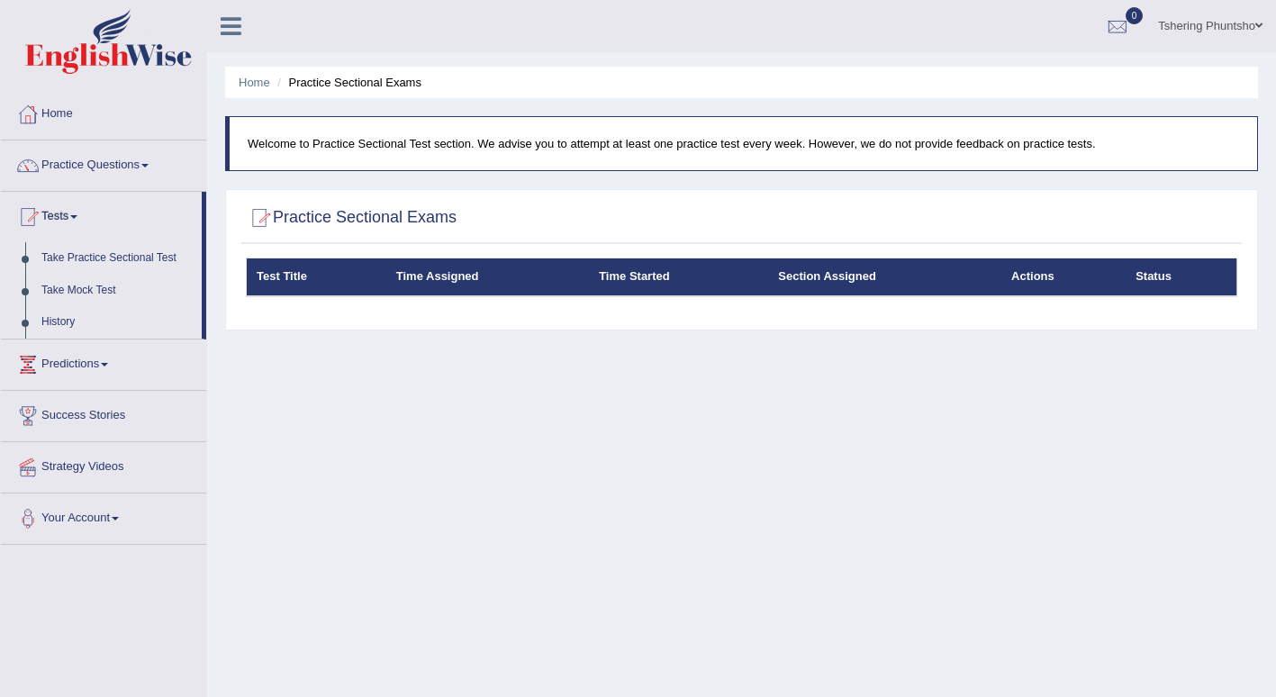
click at [67, 325] on link "History" at bounding box center [117, 322] width 168 height 32
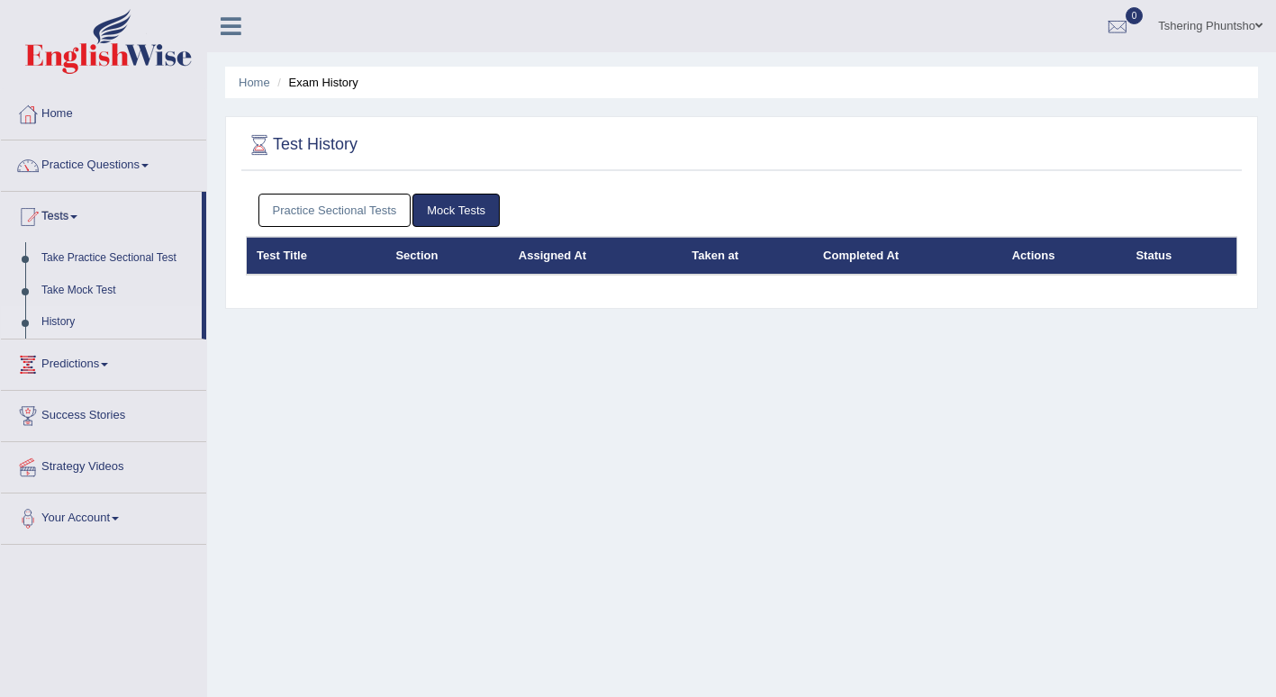
click at [302, 216] on link "Practice Sectional Tests" at bounding box center [334, 210] width 153 height 33
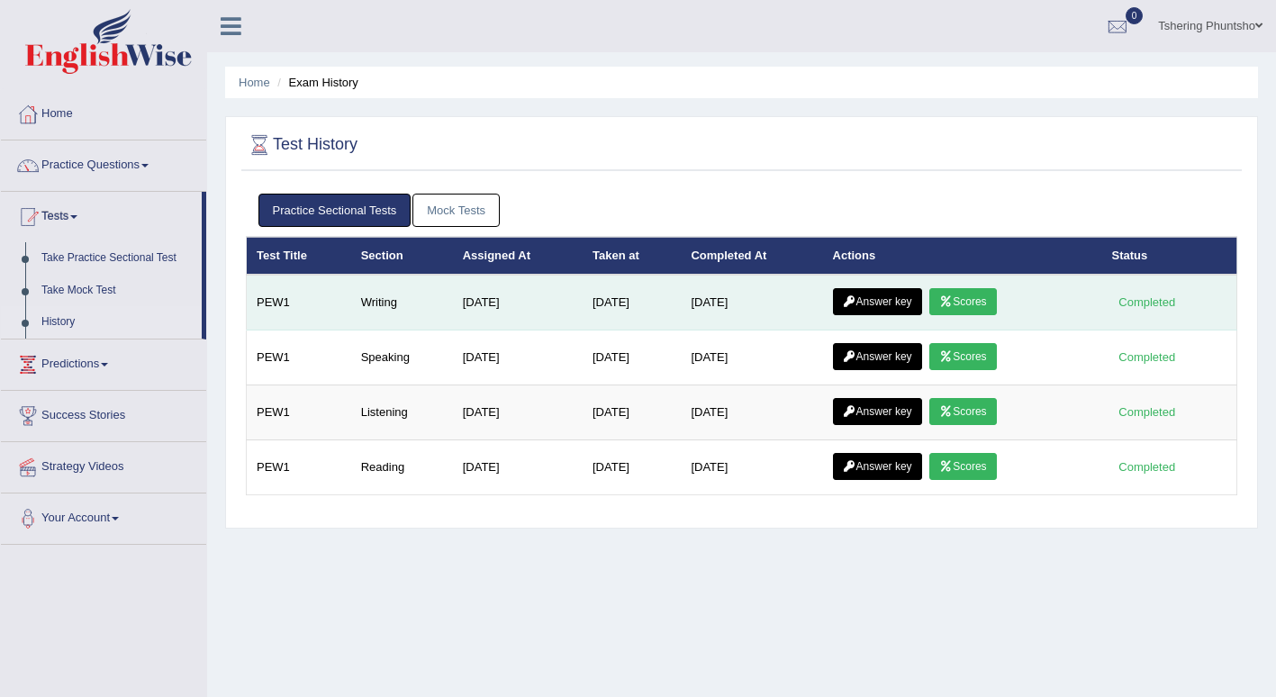
click at [974, 303] on link "Scores" at bounding box center [962, 301] width 67 height 27
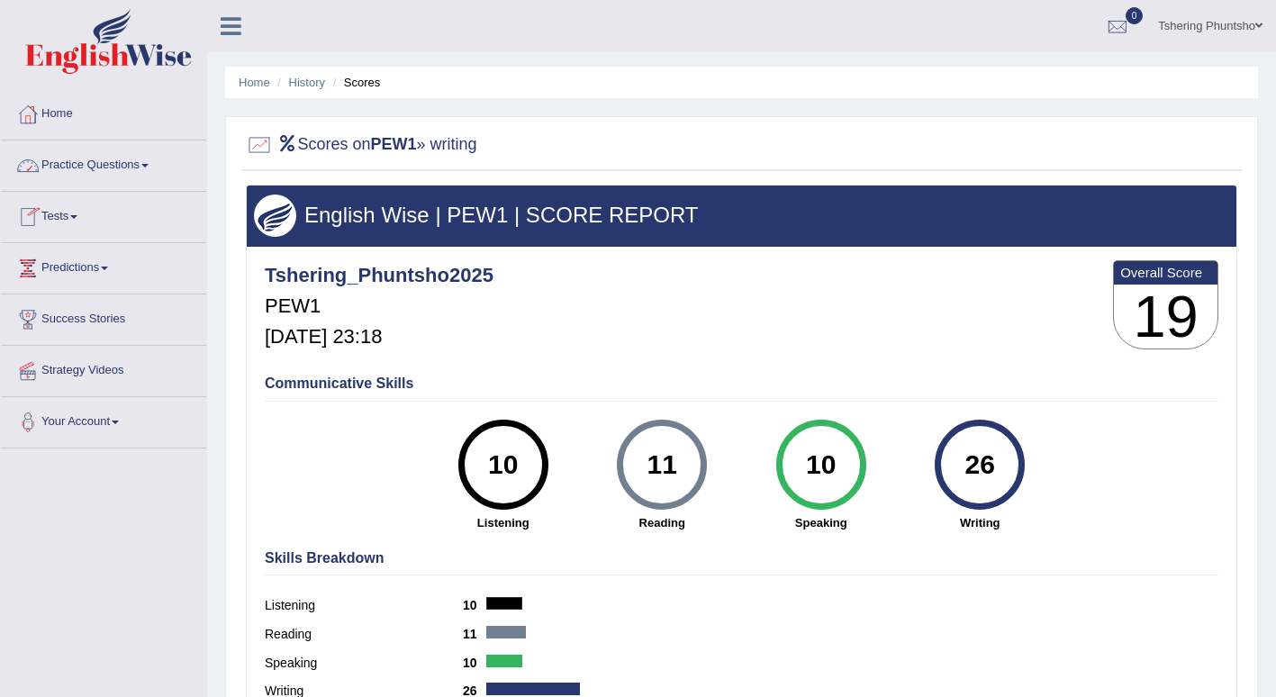
click at [73, 221] on link "Tests" at bounding box center [103, 214] width 205 height 45
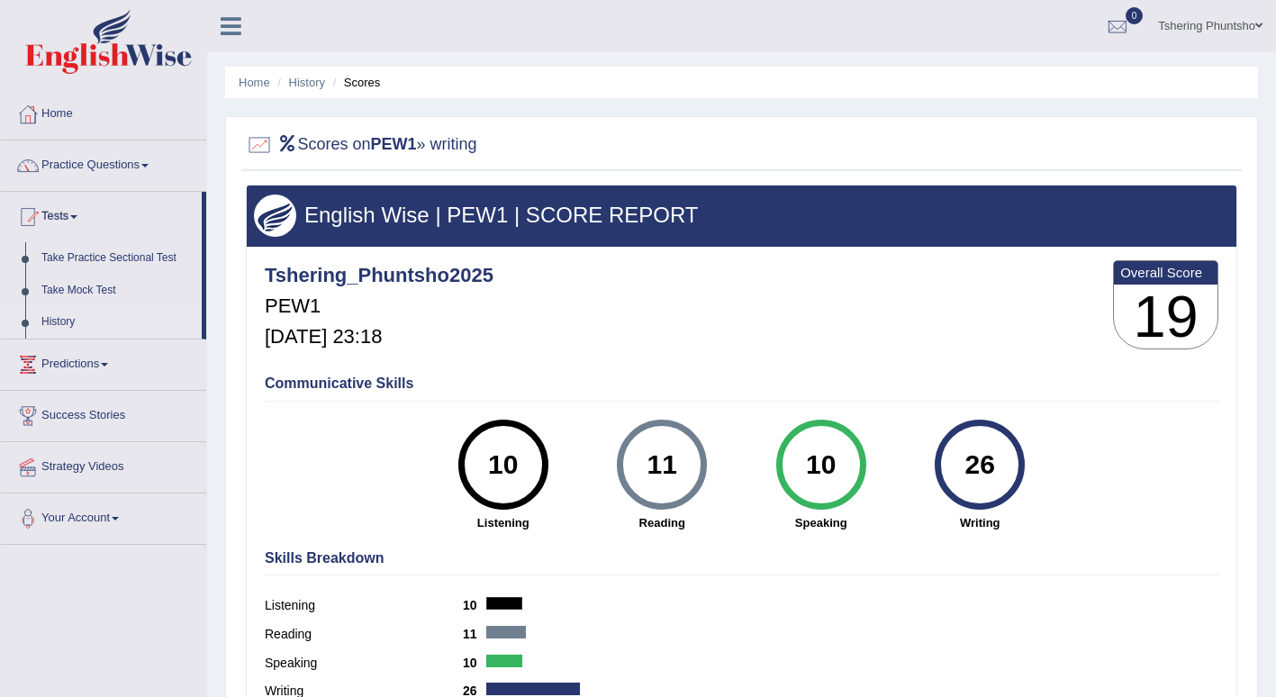
click at [61, 321] on link "History" at bounding box center [117, 322] width 168 height 32
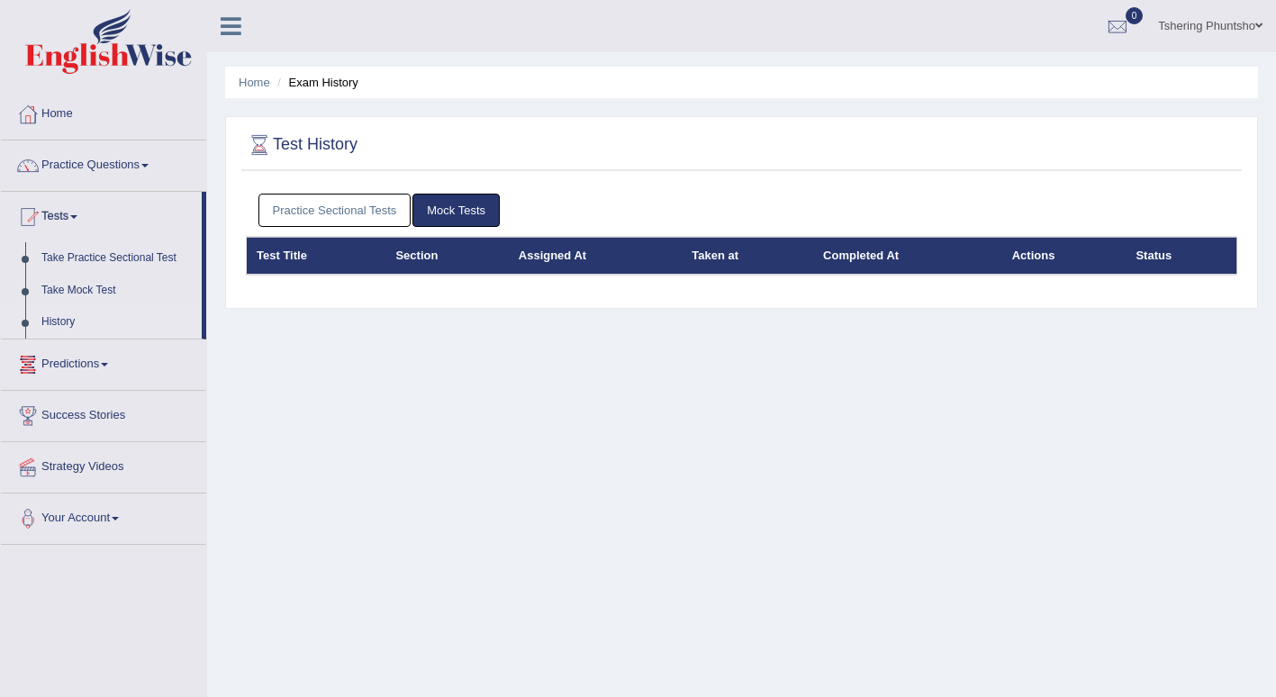
click at [286, 207] on link "Practice Sectional Tests" at bounding box center [334, 210] width 153 height 33
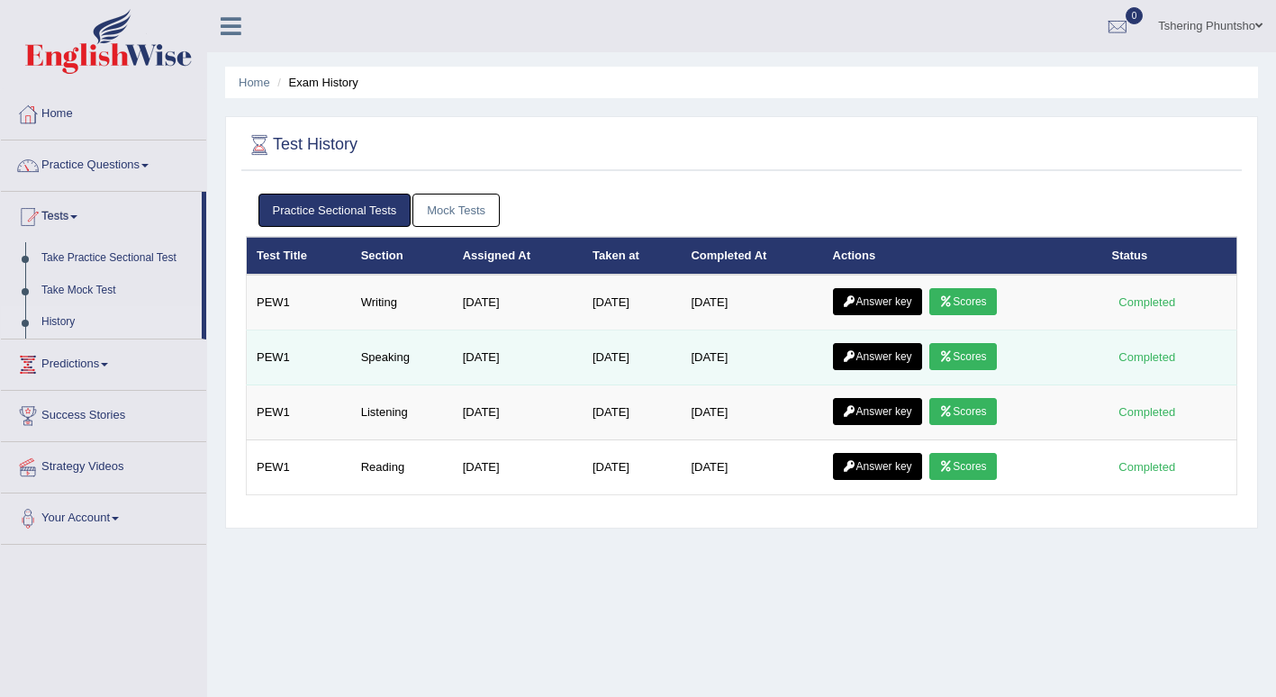
click at [972, 351] on link "Scores" at bounding box center [962, 356] width 67 height 27
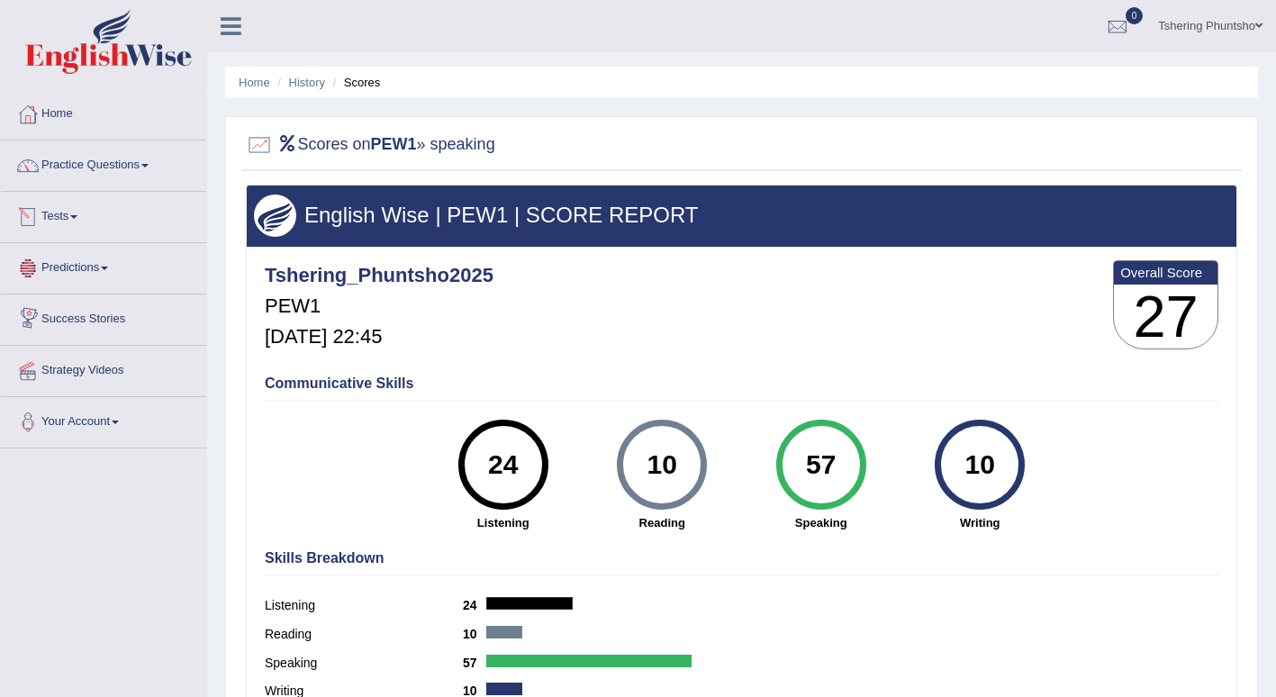
click at [59, 216] on link "Tests" at bounding box center [103, 214] width 205 height 45
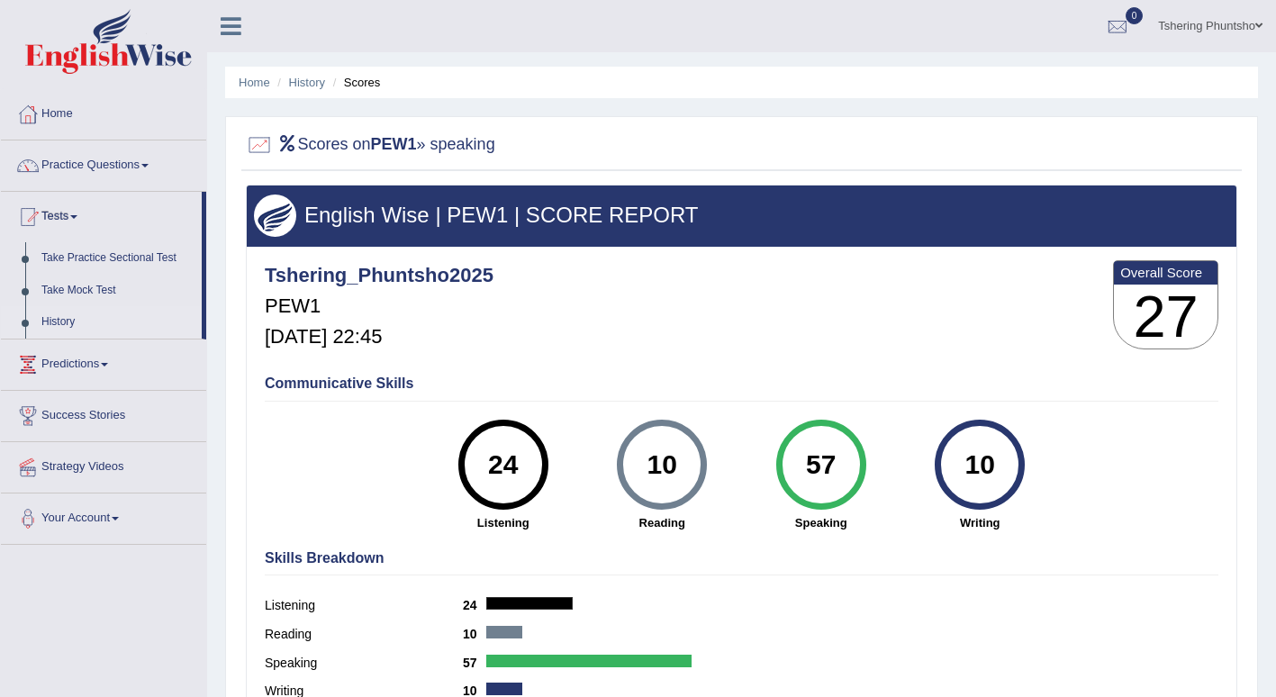
click at [60, 315] on link "History" at bounding box center [117, 322] width 168 height 32
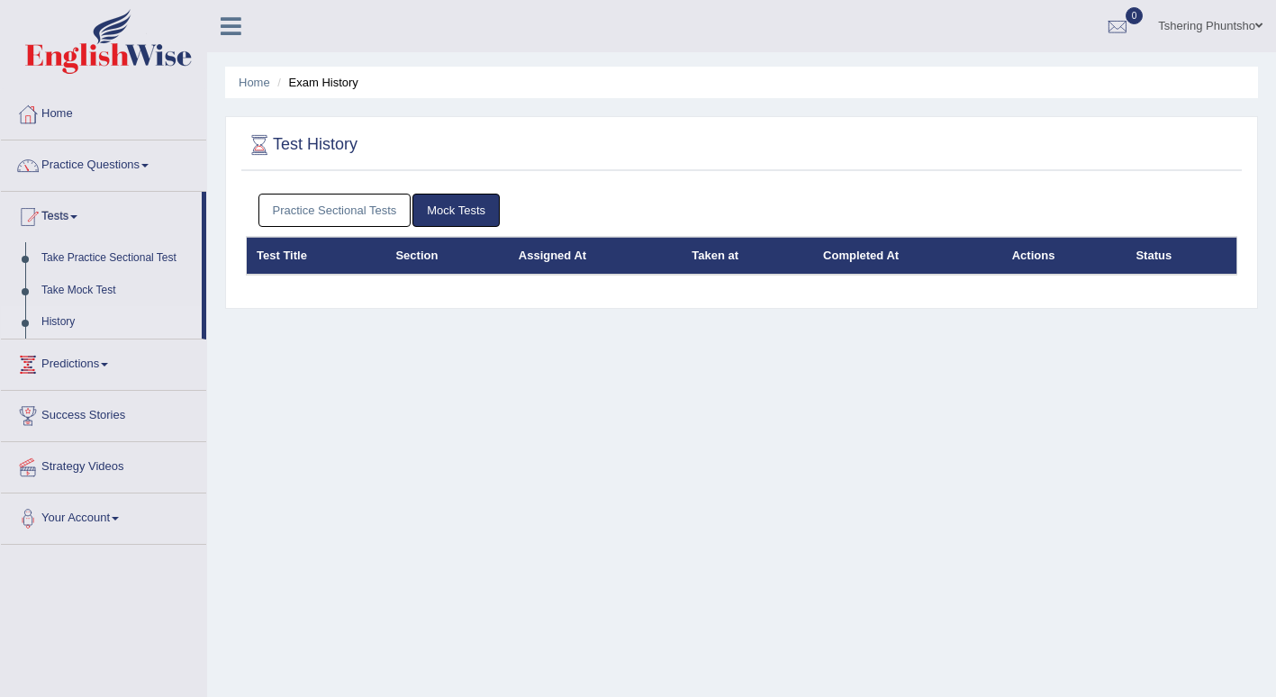
click at [285, 213] on link "Practice Sectional Tests" at bounding box center [334, 210] width 153 height 33
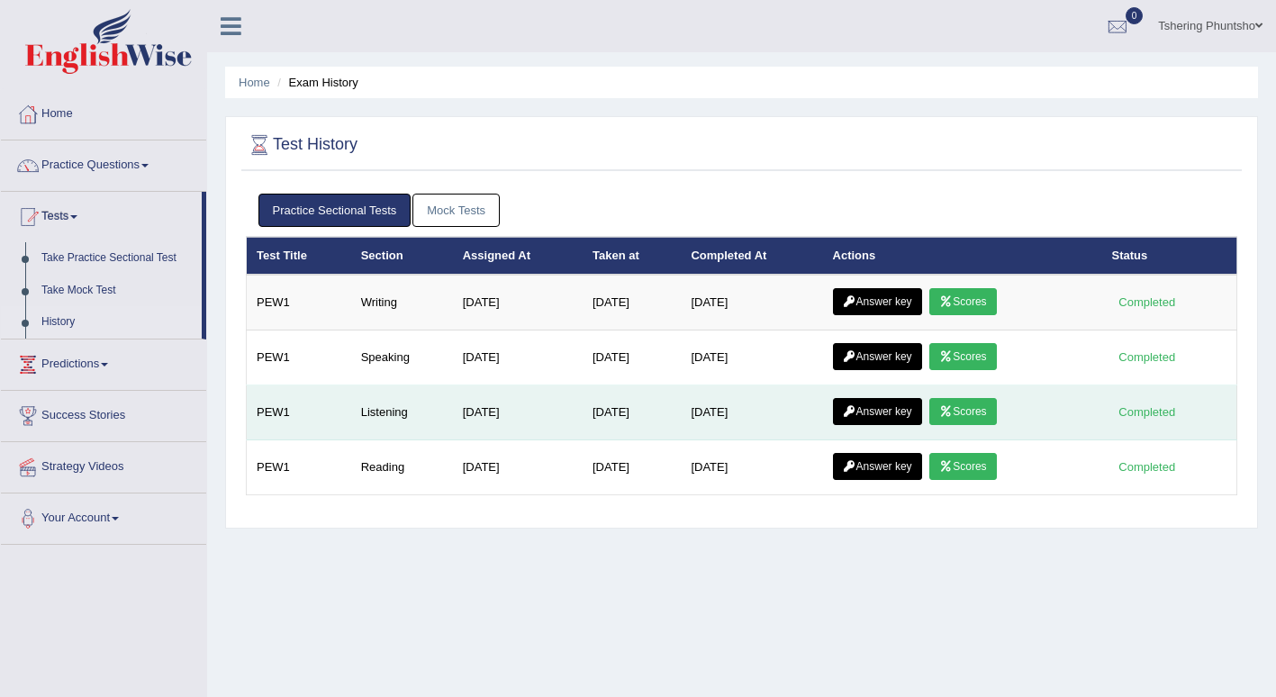
click at [991, 409] on link "Scores" at bounding box center [962, 411] width 67 height 27
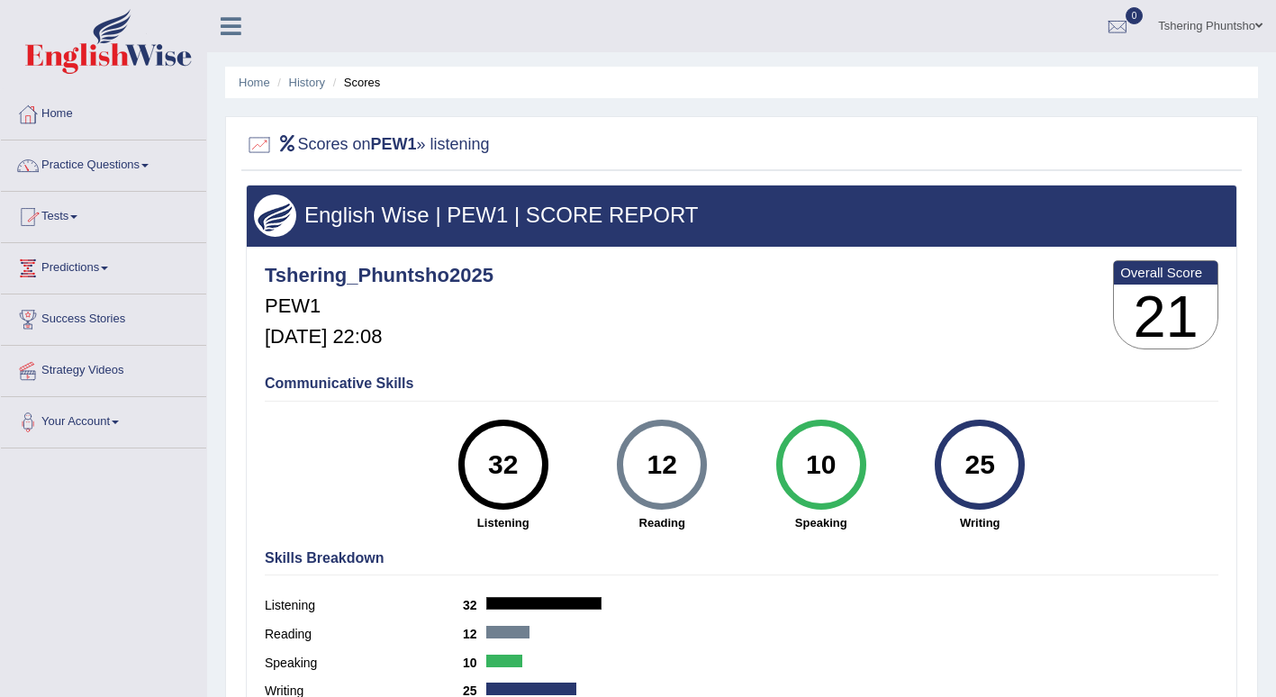
click at [72, 227] on link "Tests" at bounding box center [103, 214] width 205 height 45
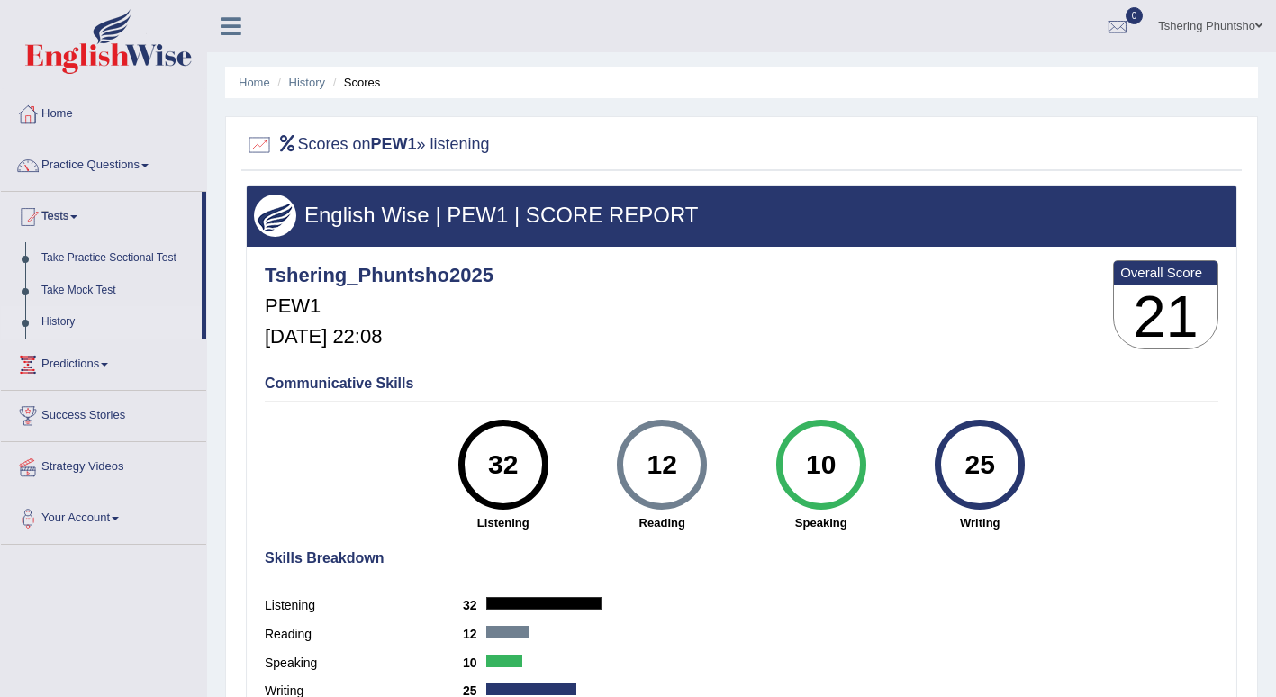
click at [68, 318] on link "History" at bounding box center [117, 322] width 168 height 32
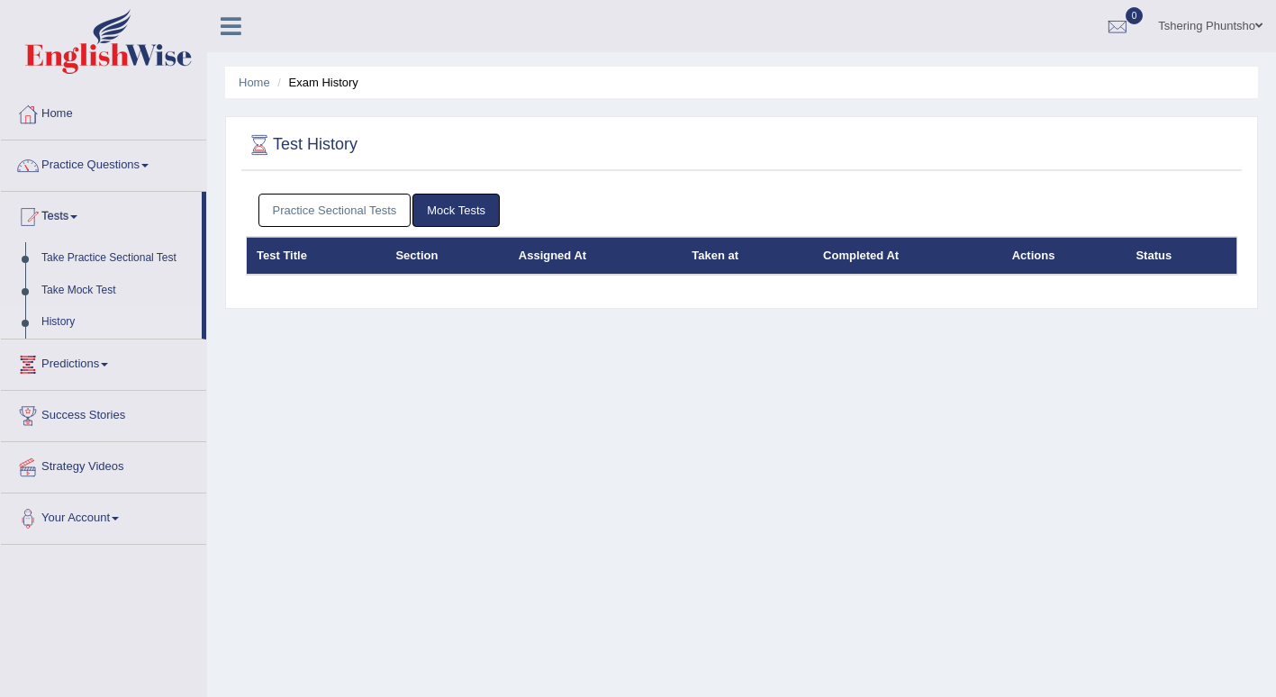
click at [295, 205] on link "Practice Sectional Tests" at bounding box center [334, 210] width 153 height 33
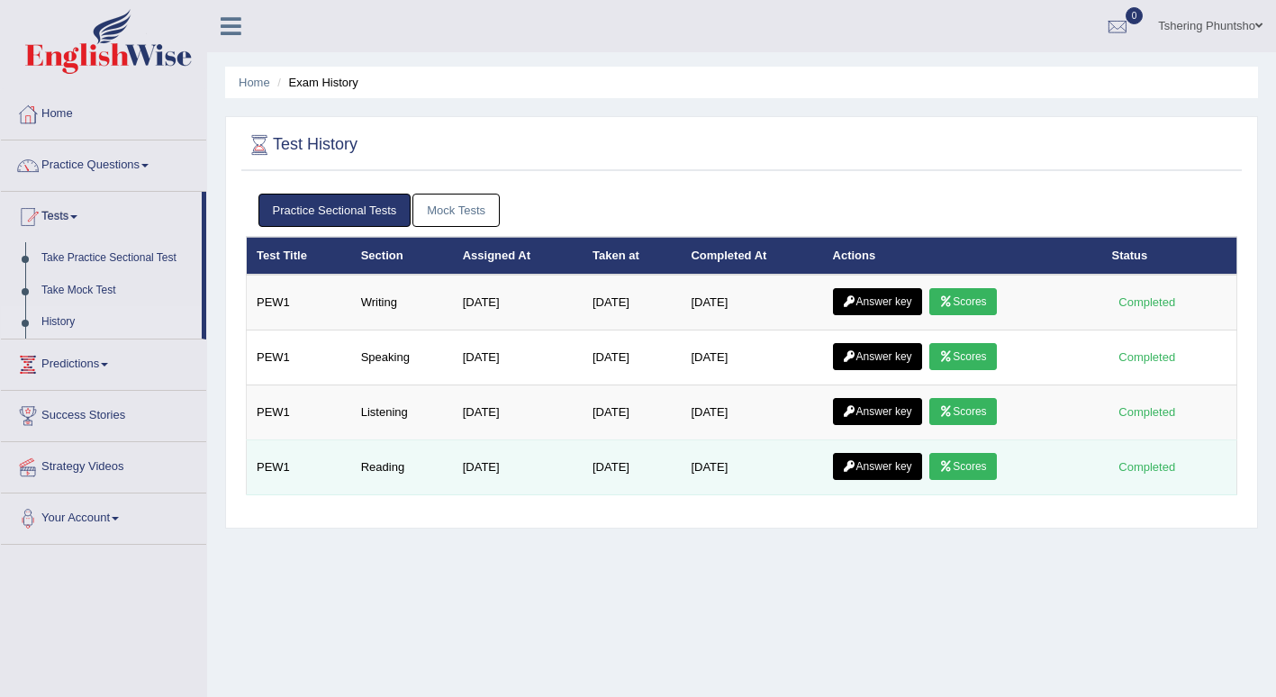
click at [938, 469] on link "Scores" at bounding box center [962, 466] width 67 height 27
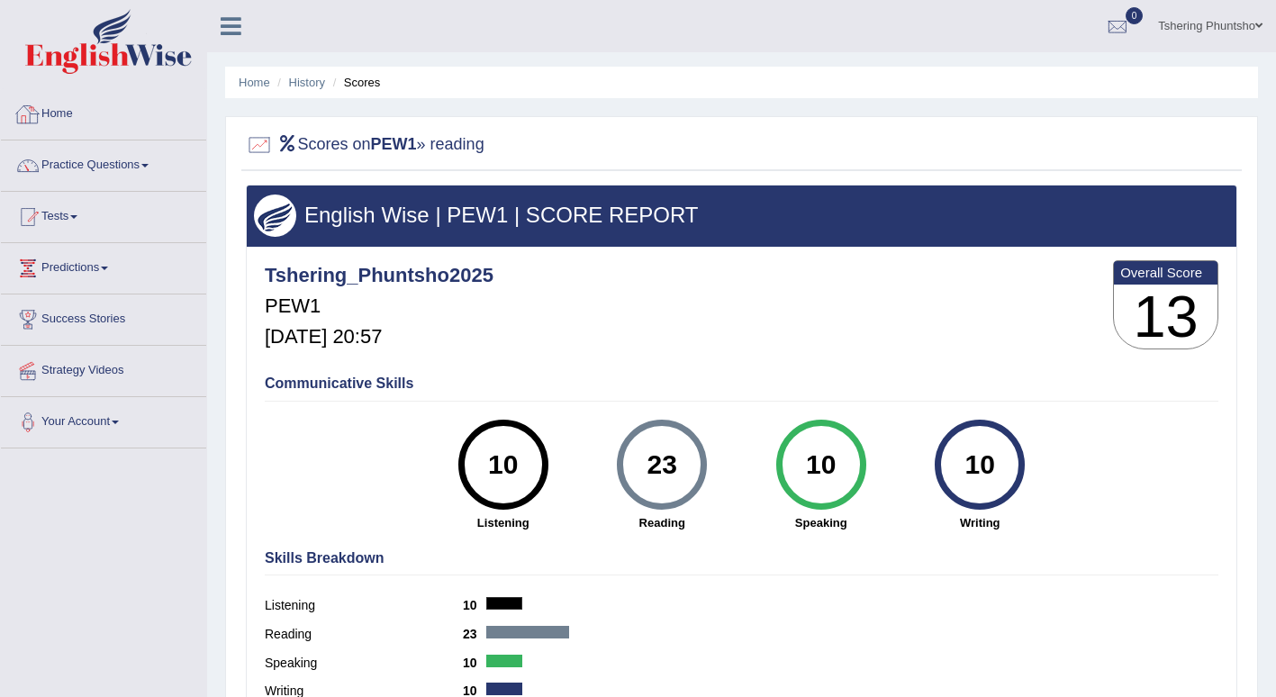
click at [45, 116] on link "Home" at bounding box center [103, 111] width 205 height 45
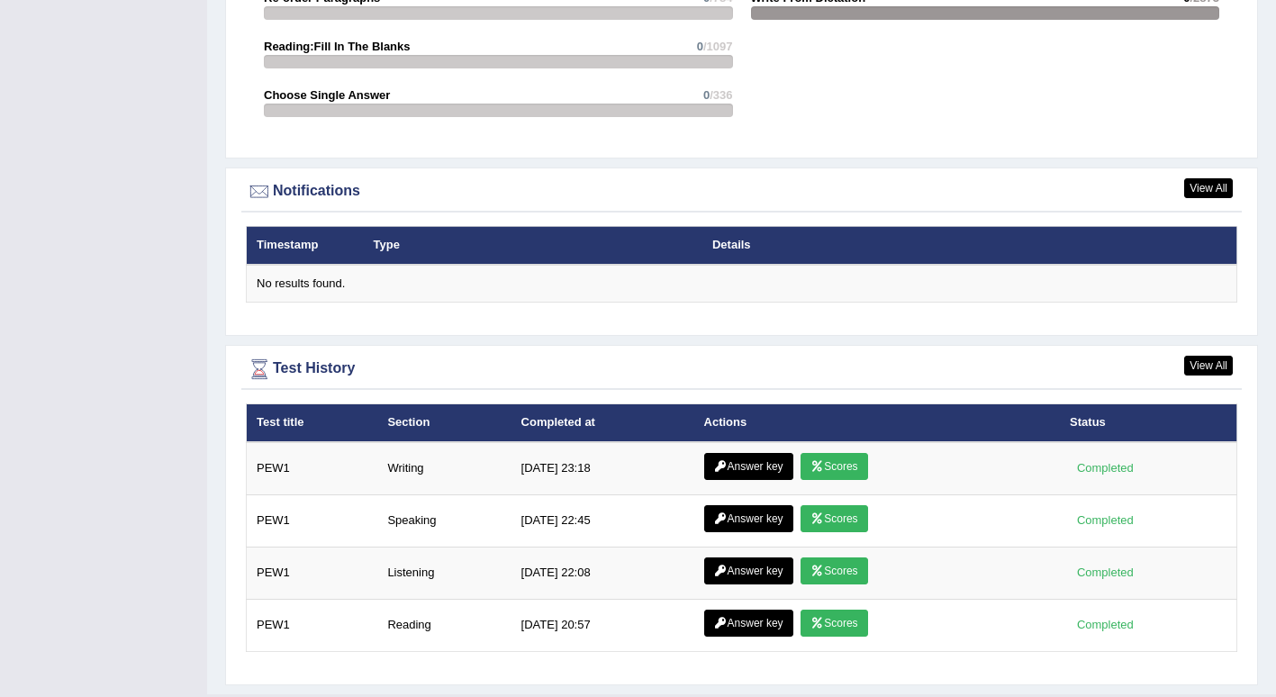
scroll to position [2071, 0]
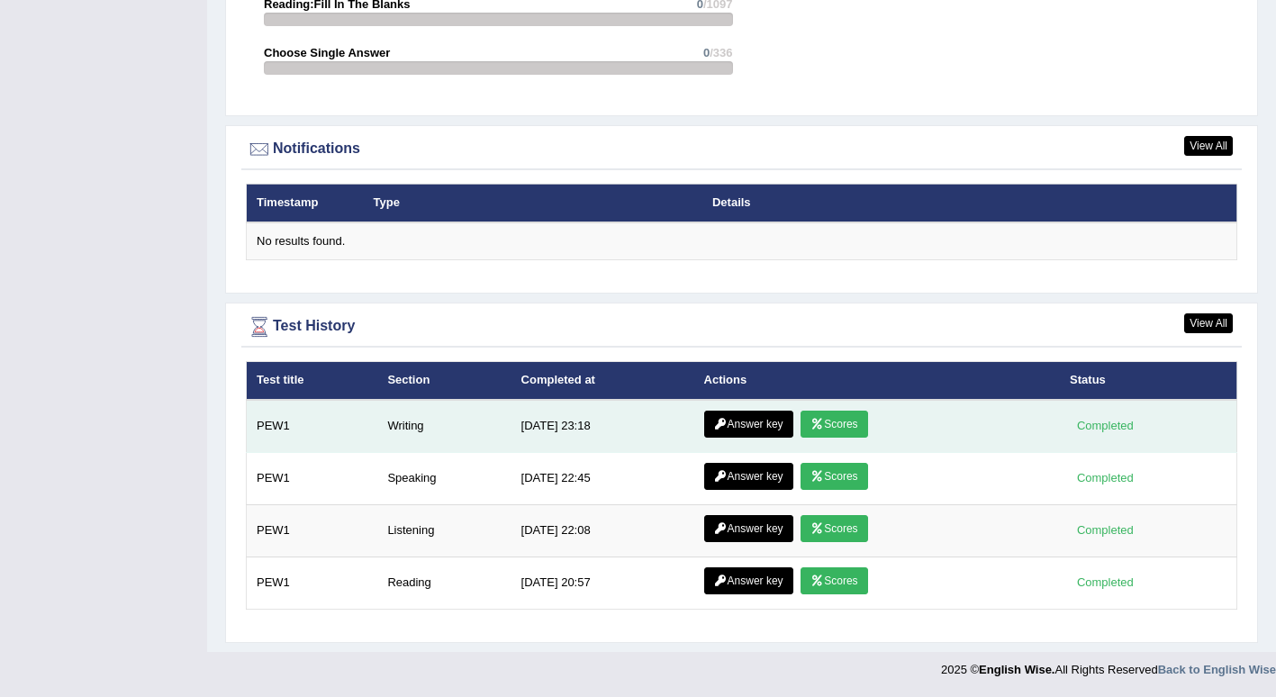
click at [851, 421] on link "Scores" at bounding box center [833, 424] width 67 height 27
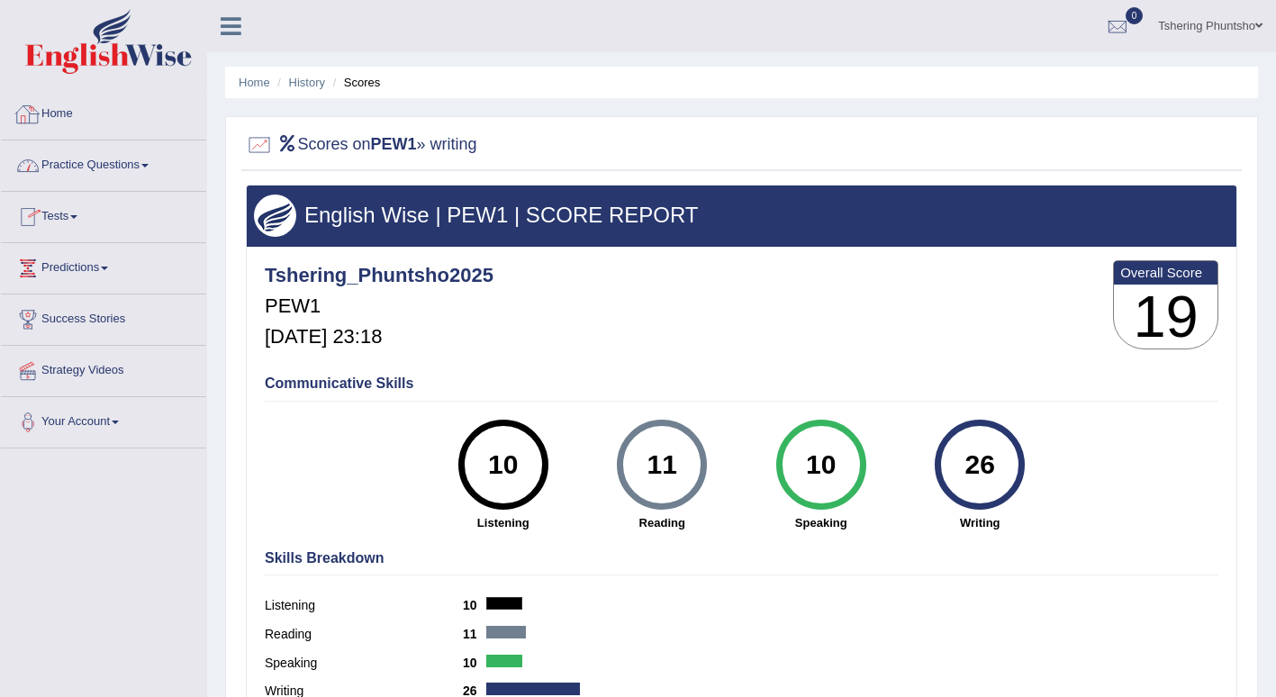
click at [53, 117] on link "Home" at bounding box center [103, 111] width 205 height 45
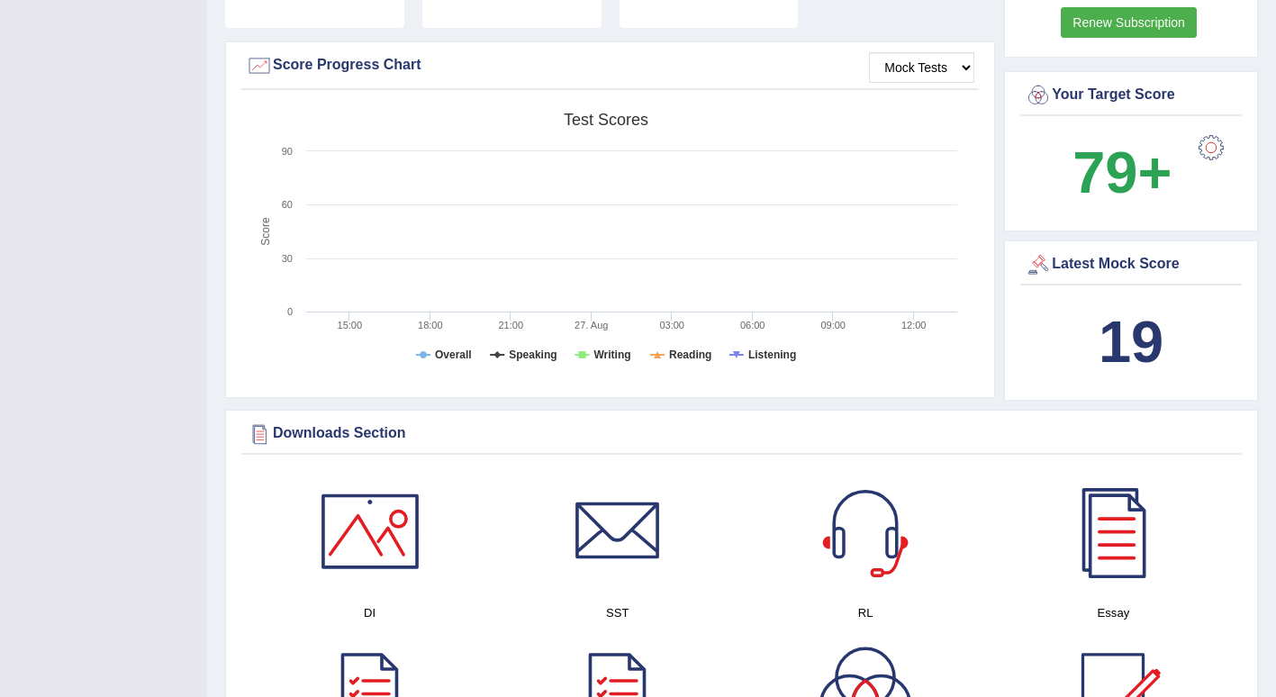
scroll to position [540, 0]
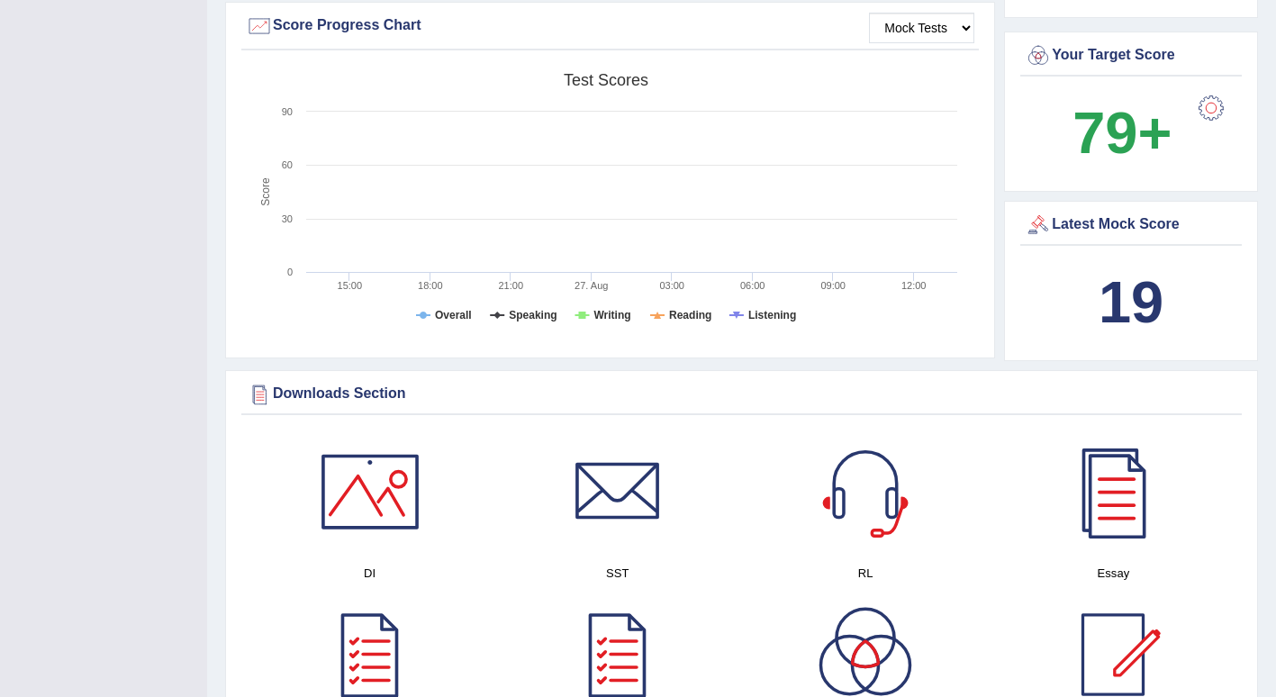
click at [1133, 225] on div "Latest Mock Score" at bounding box center [1131, 225] width 212 height 27
drag, startPoint x: 1133, startPoint y: 225, endPoint x: 1144, endPoint y: 296, distance: 72.1
click at [1144, 296] on div "Latest Mock Score 19" at bounding box center [1131, 281] width 254 height 160
click at [1144, 296] on b "19" at bounding box center [1131, 302] width 65 height 66
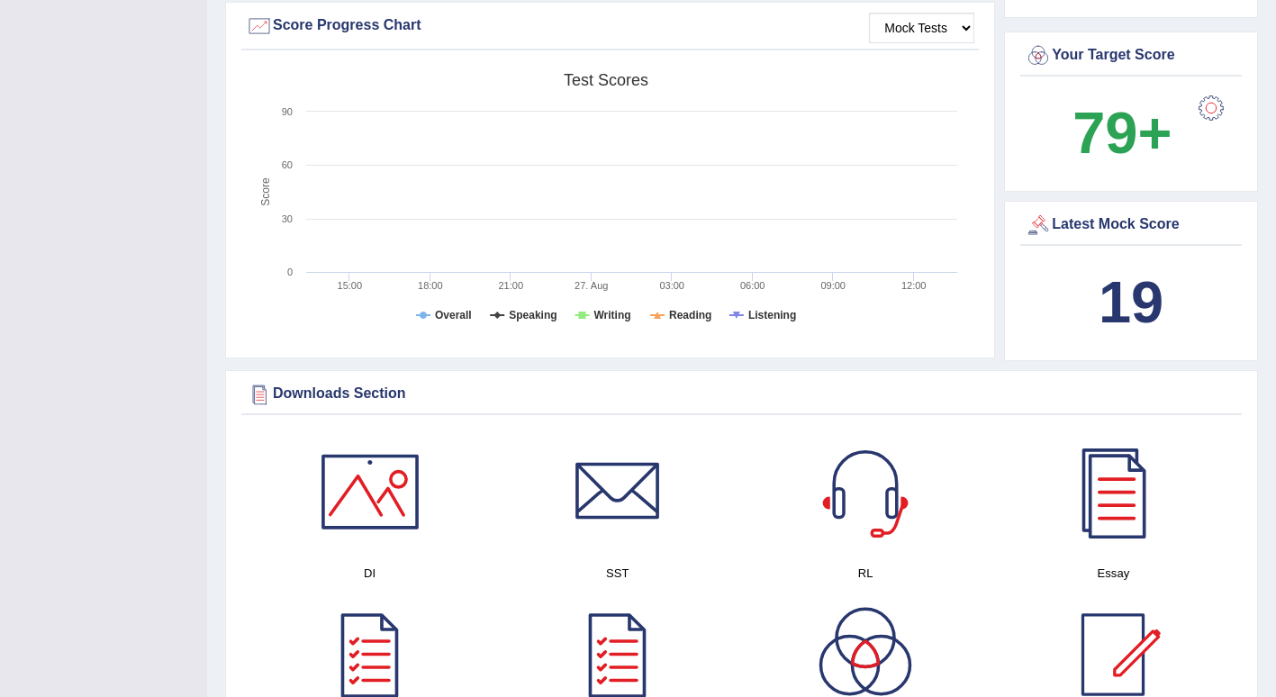
click at [1144, 296] on b "19" at bounding box center [1131, 302] width 65 height 66
click at [1215, 112] on div at bounding box center [1211, 108] width 36 height 36
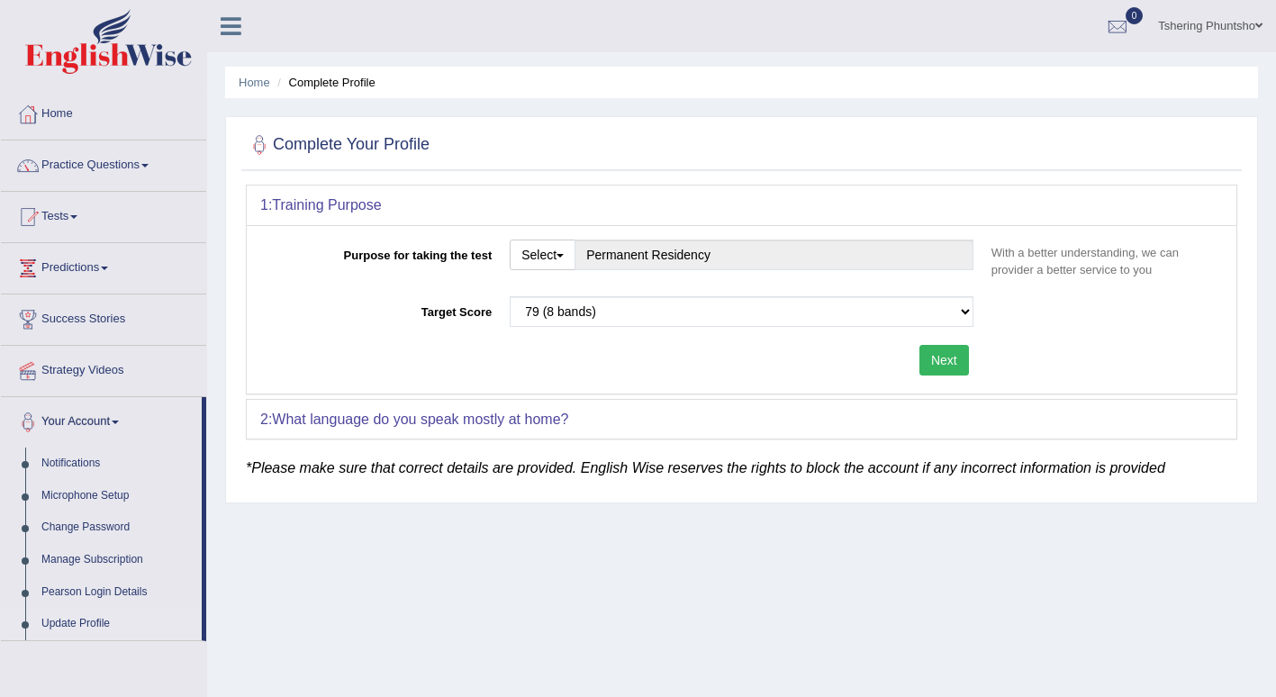
click at [949, 355] on button "Next" at bounding box center [944, 360] width 50 height 31
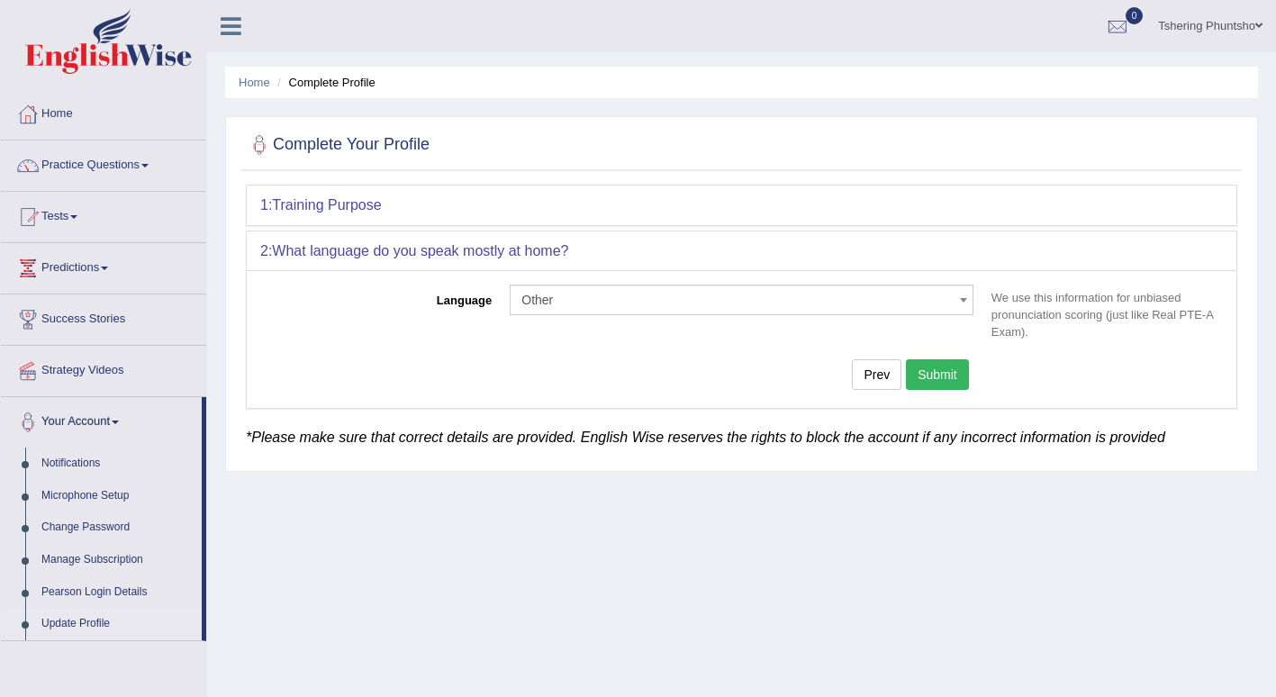
click at [73, 113] on link "Home" at bounding box center [103, 111] width 205 height 45
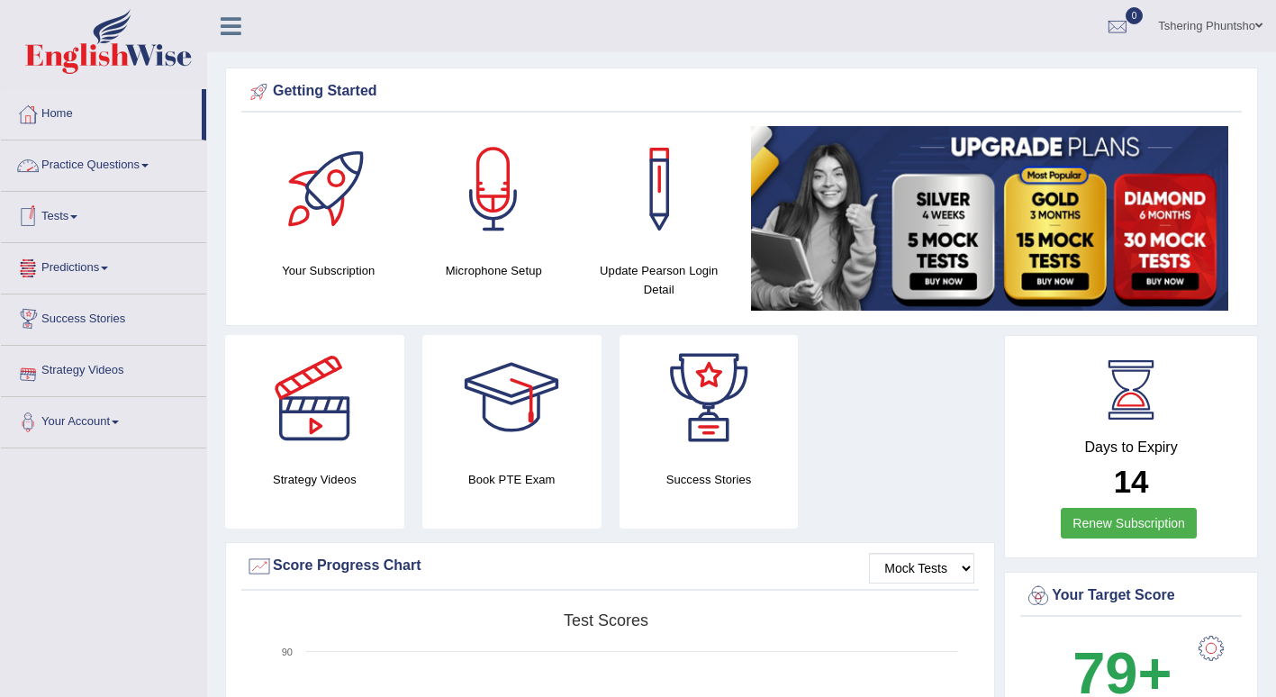
click at [83, 167] on link "Practice Questions" at bounding box center [103, 162] width 205 height 45
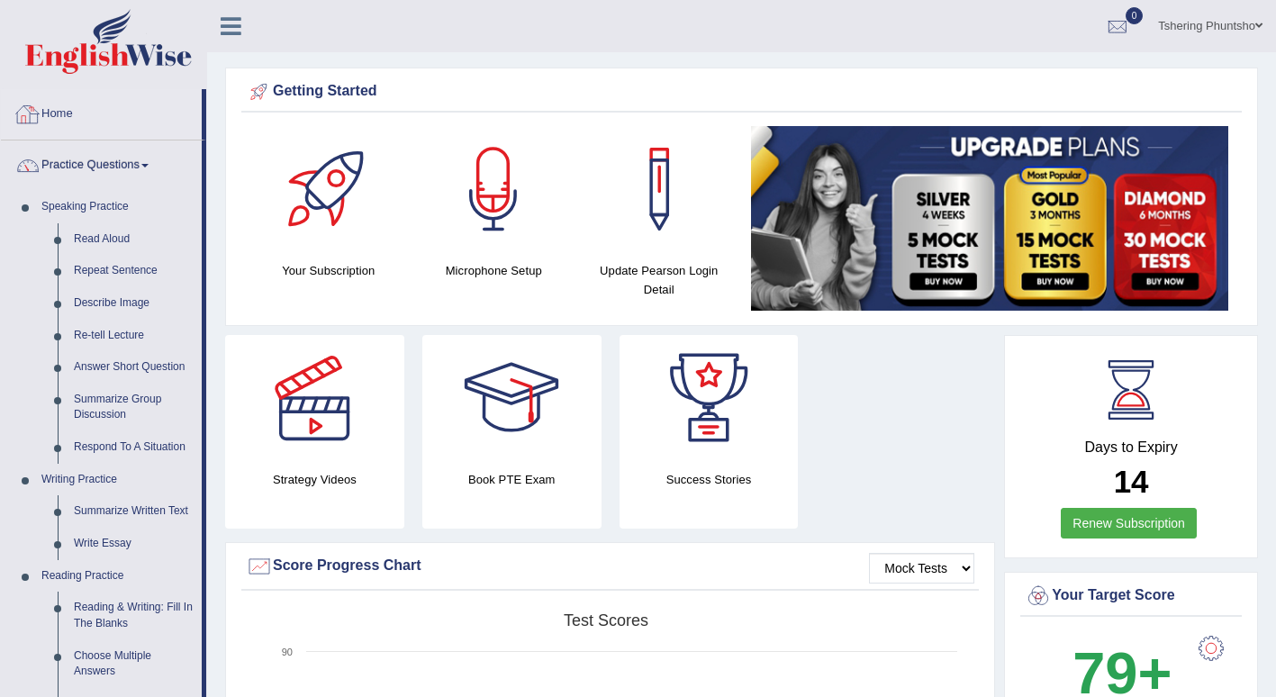
click at [53, 106] on link "Home" at bounding box center [101, 111] width 201 height 45
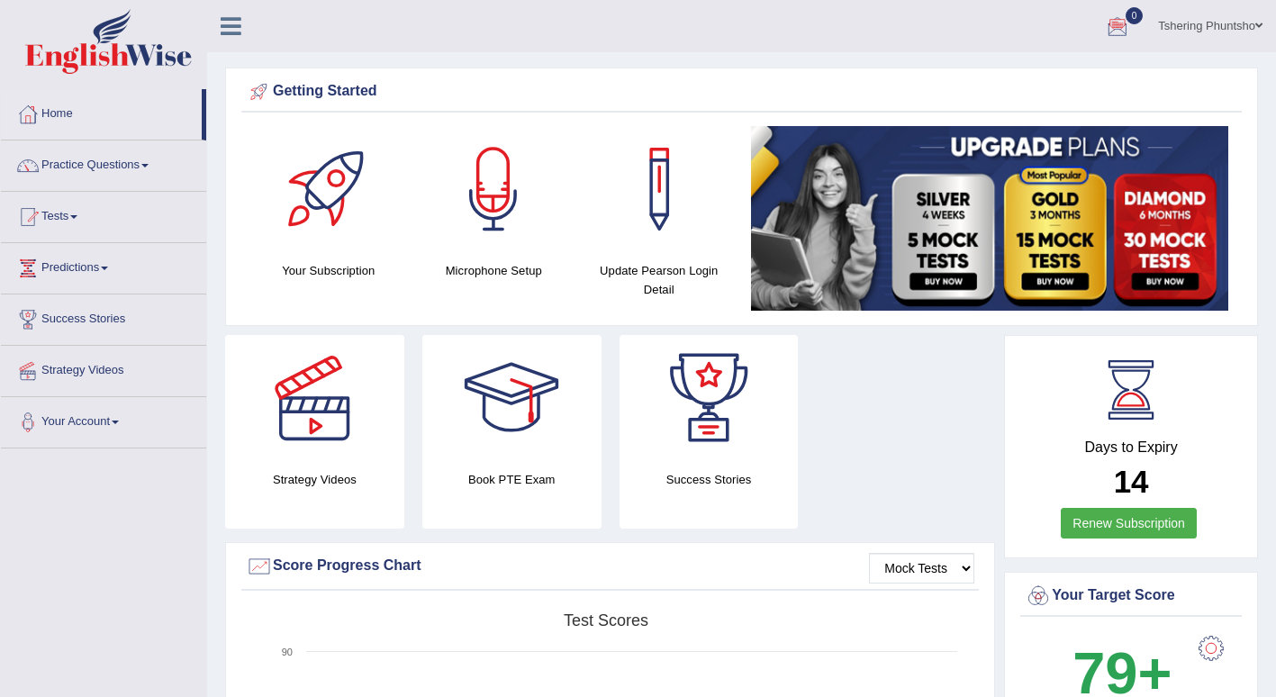
click at [1117, 32] on div at bounding box center [1117, 27] width 27 height 27
click at [77, 218] on span at bounding box center [73, 217] width 7 height 4
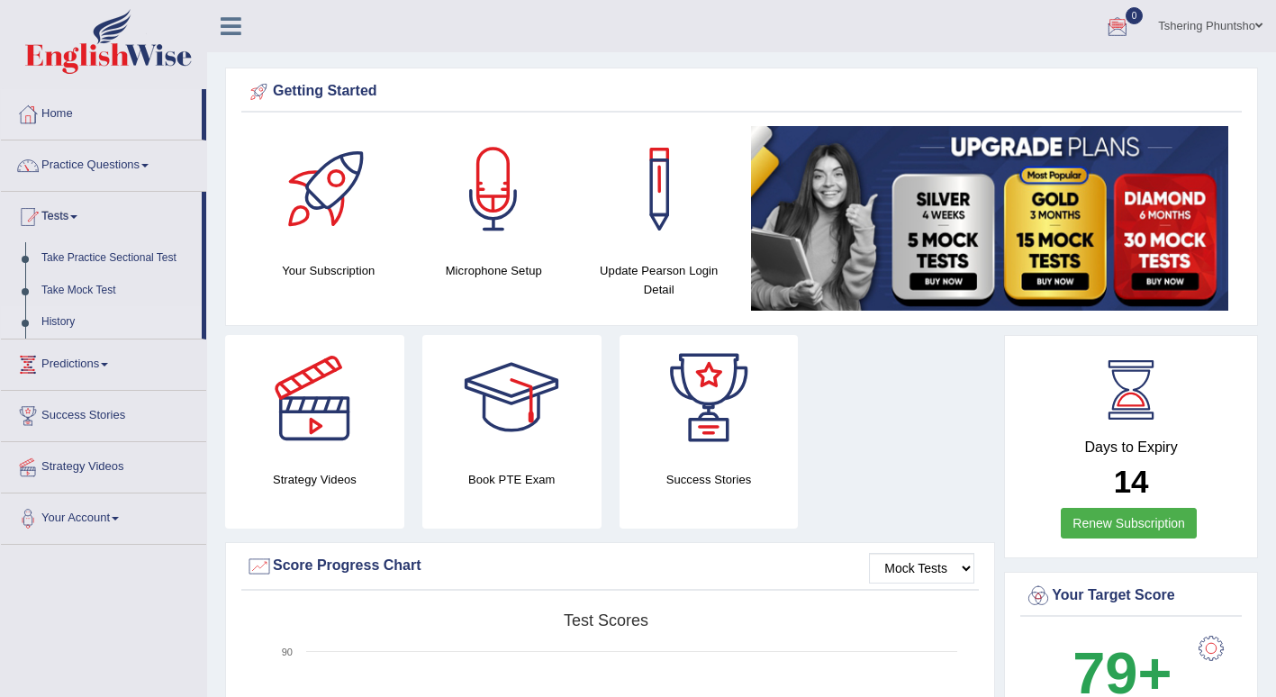
click at [63, 318] on link "History" at bounding box center [117, 322] width 168 height 32
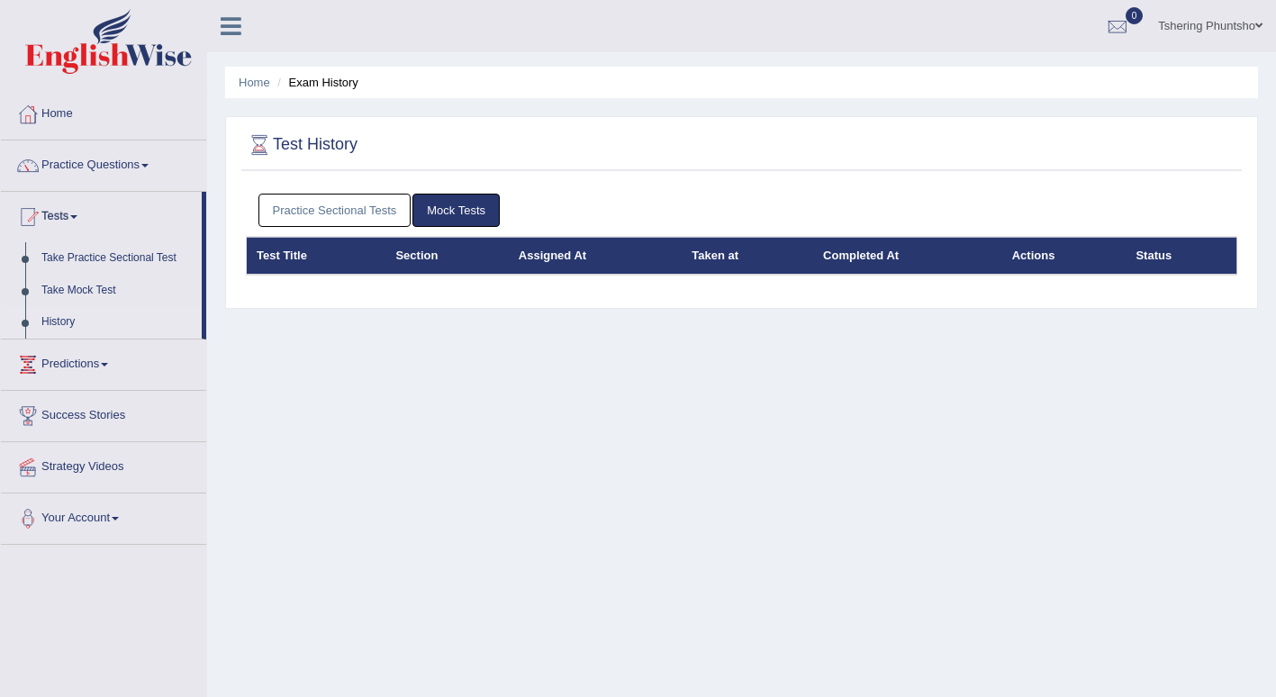
click at [329, 211] on link "Practice Sectional Tests" at bounding box center [334, 210] width 153 height 33
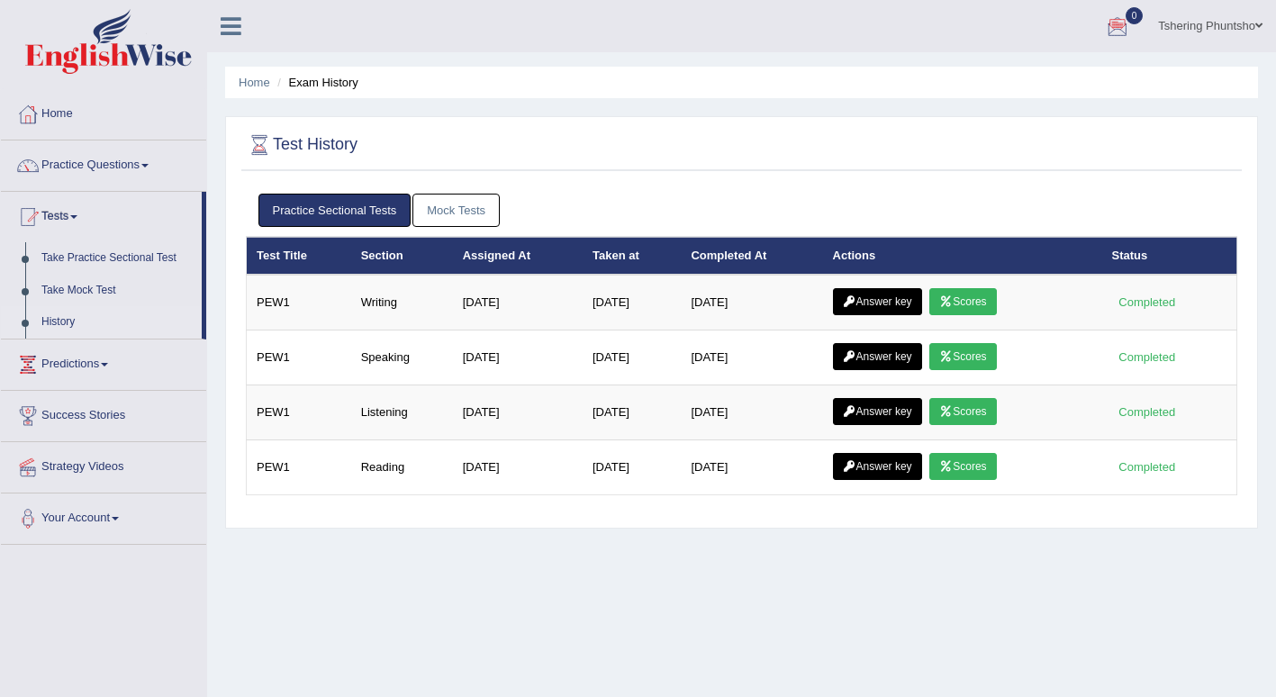
click at [1176, 21] on link "Tshering Phuntsho" at bounding box center [1209, 23] width 131 height 47
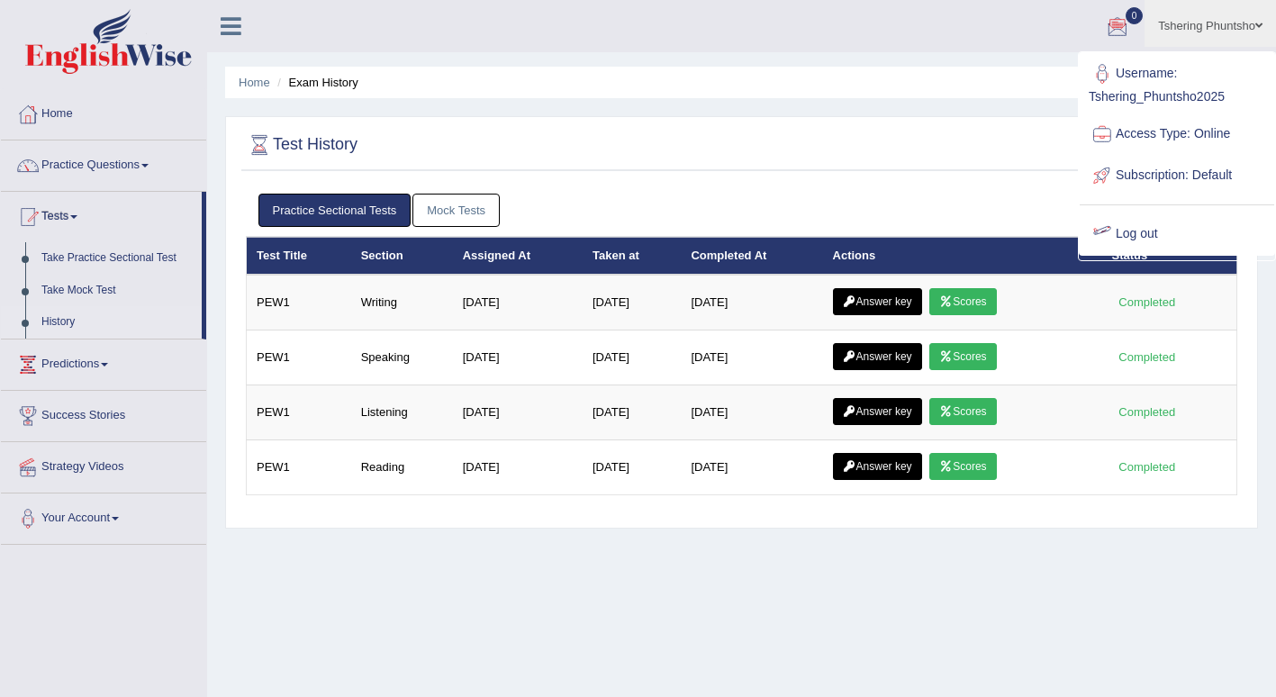
click at [1160, 227] on link "Log out" at bounding box center [1177, 233] width 194 height 41
